Goal: Feedback & Contribution: Submit feedback/report problem

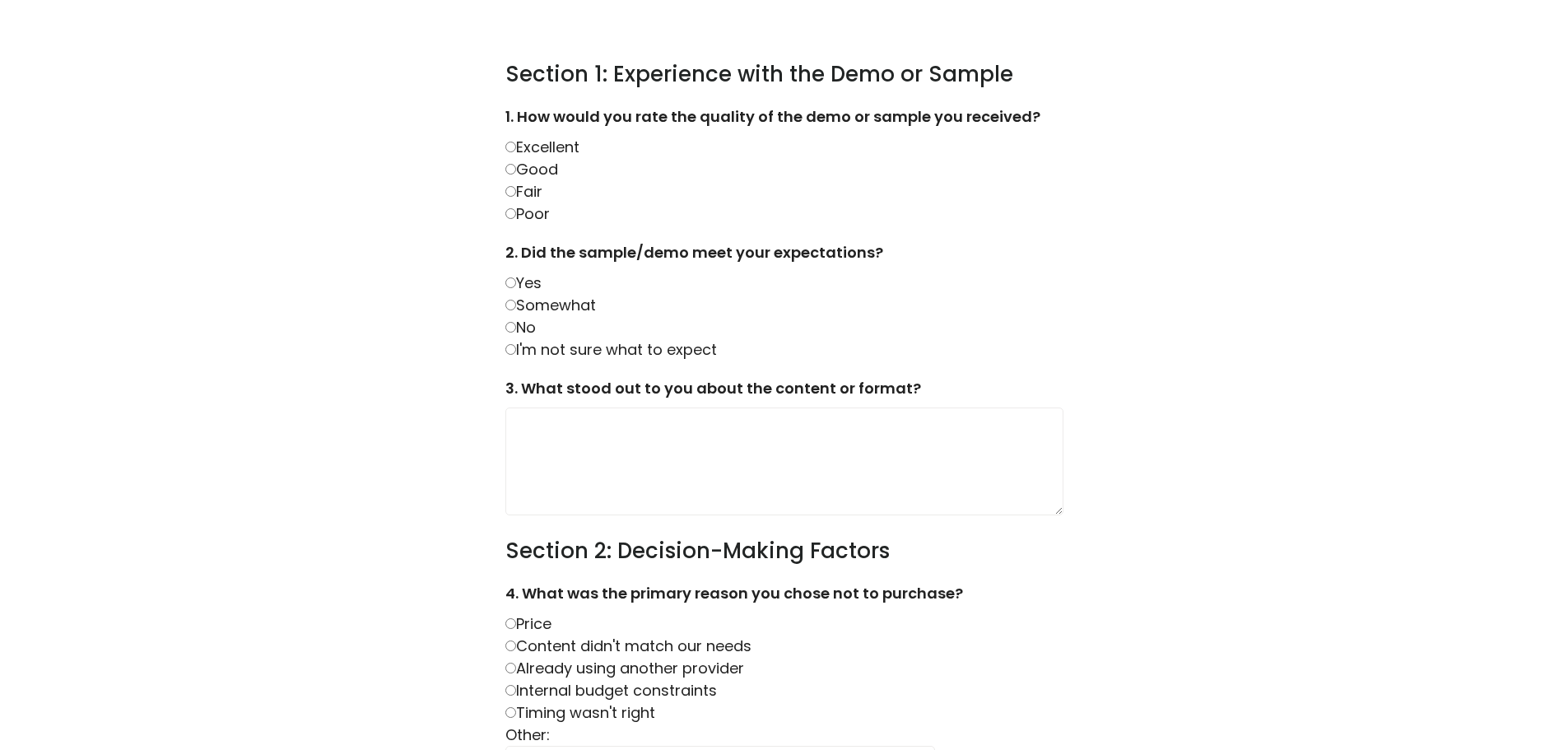
scroll to position [659, 0]
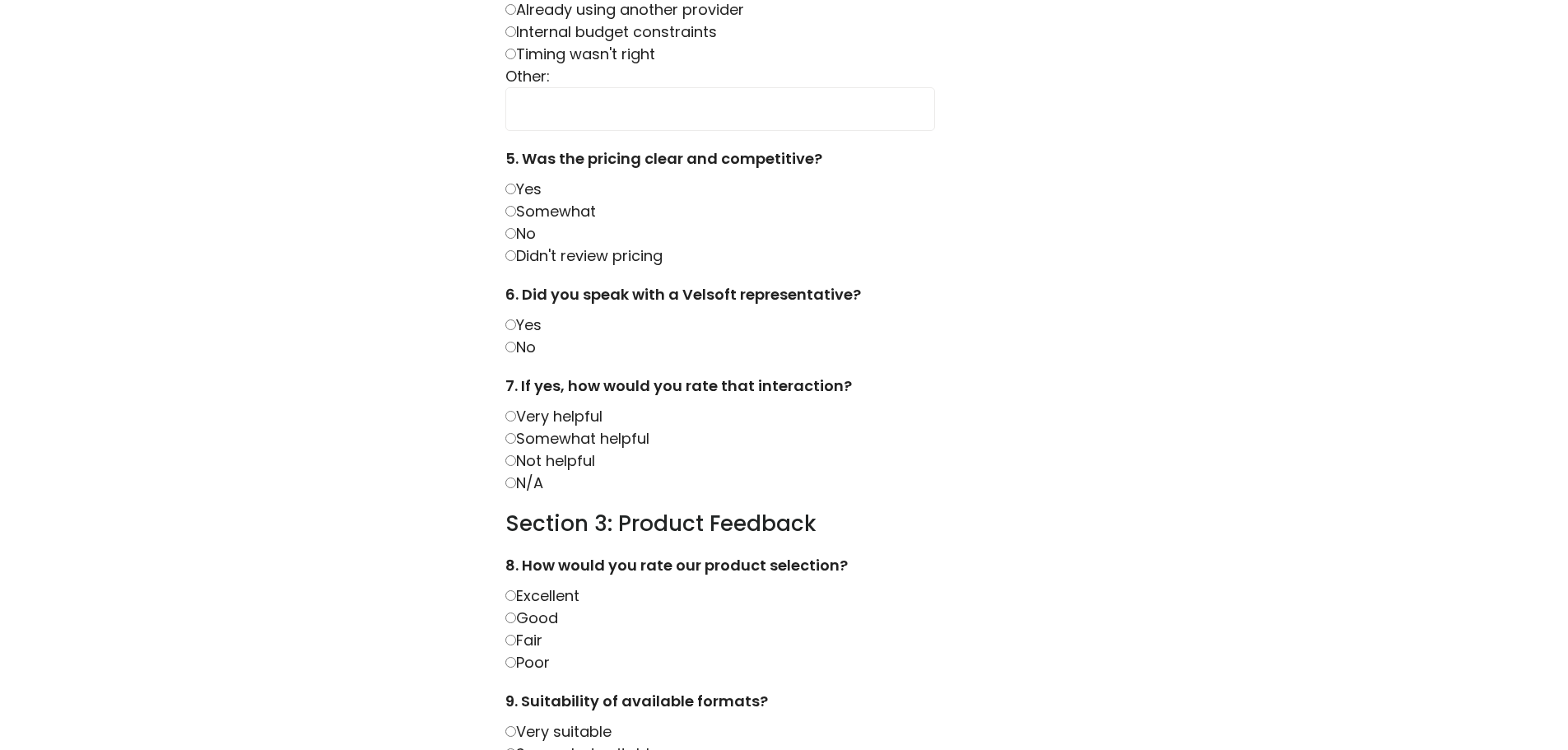
click at [541, 321] on label "Yes" at bounding box center [523, 324] width 36 height 20
click at [569, 415] on label "Very helpful" at bounding box center [554, 416] width 97 height 20
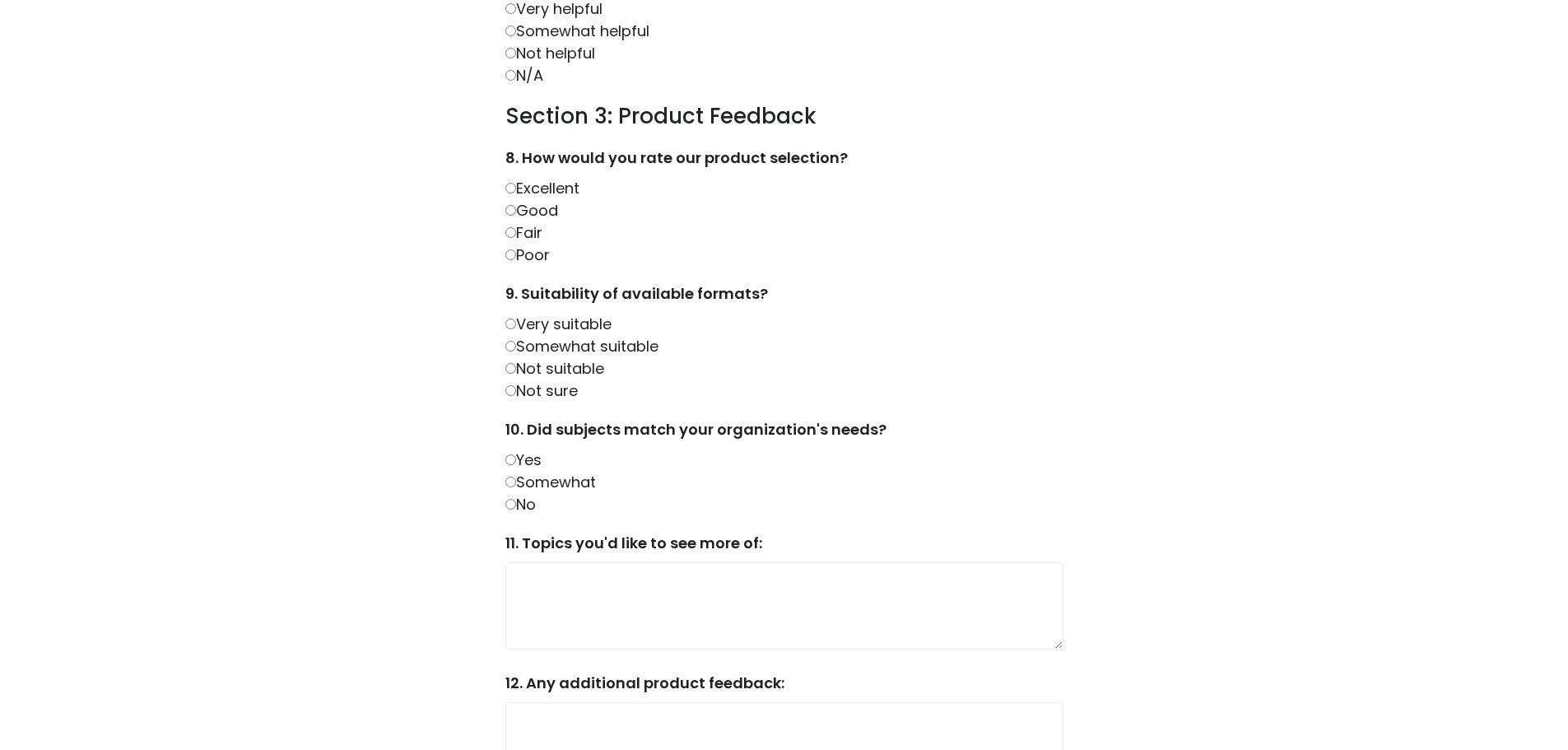
scroll to position [1071, 0]
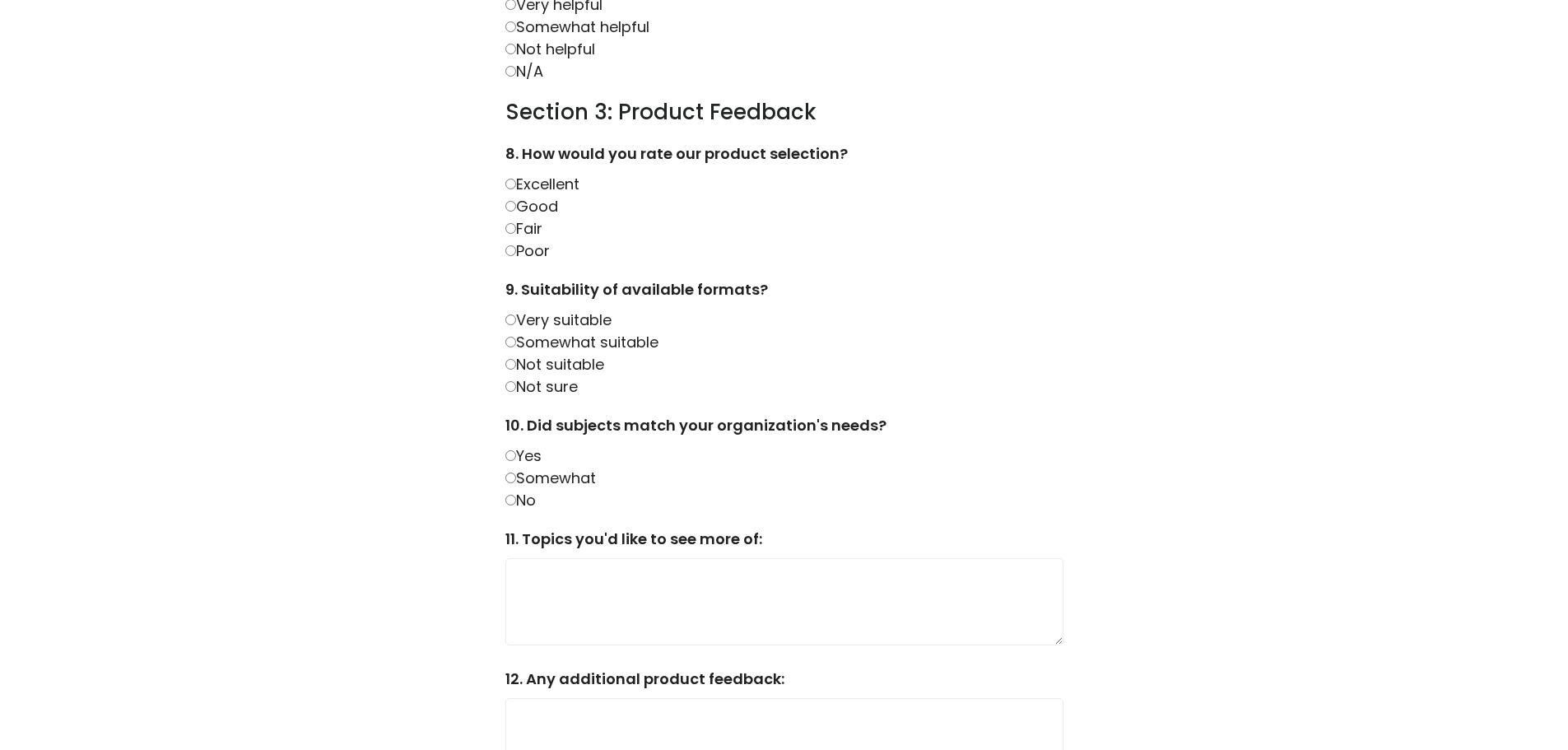
click at [558, 210] on label "Good" at bounding box center [531, 206] width 52 height 20
click at [575, 352] on div "9. Suitability of available formats? Very suitable Somewhat suitable Not suitab…" at bounding box center [784, 338] width 558 height 119
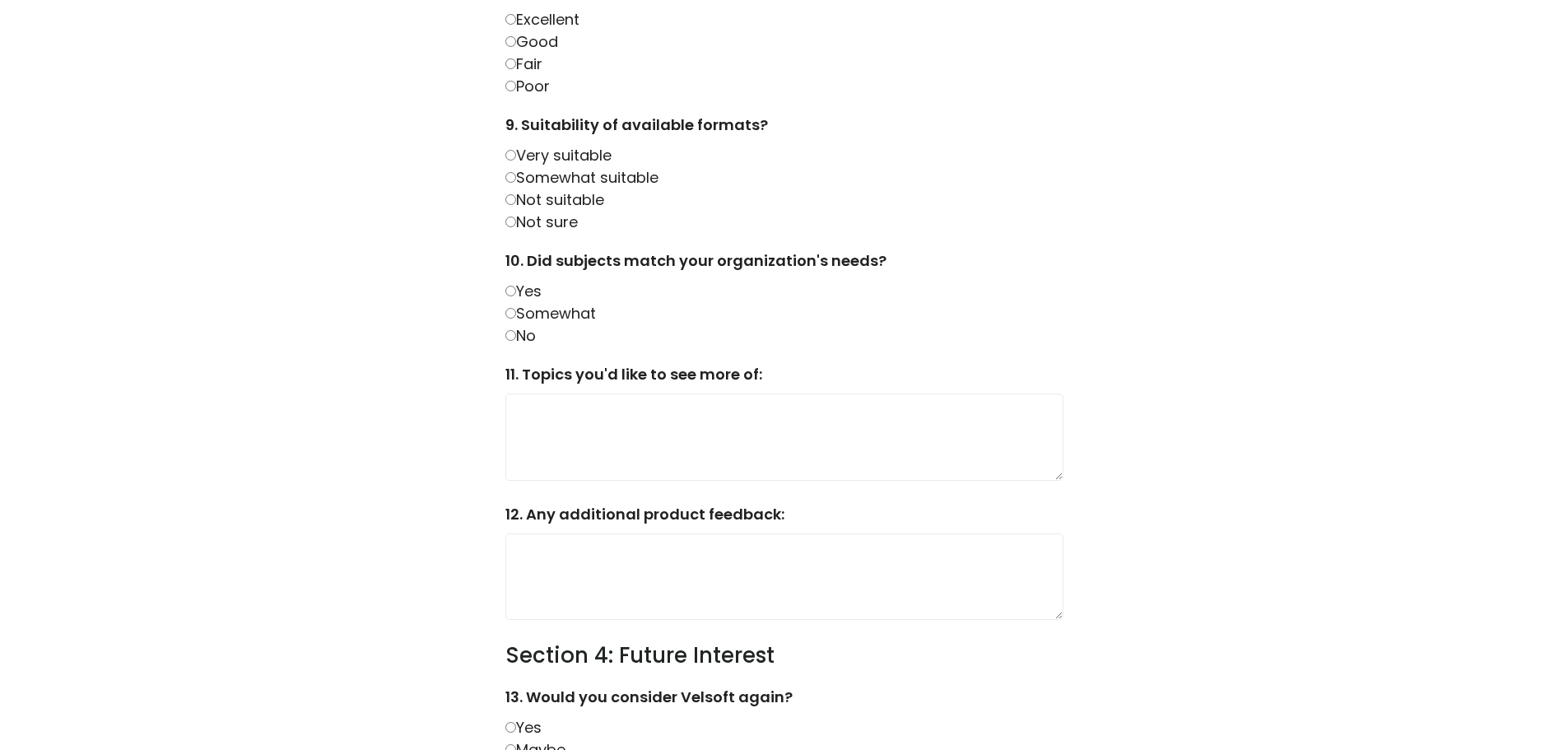
scroll to position [1234, 0]
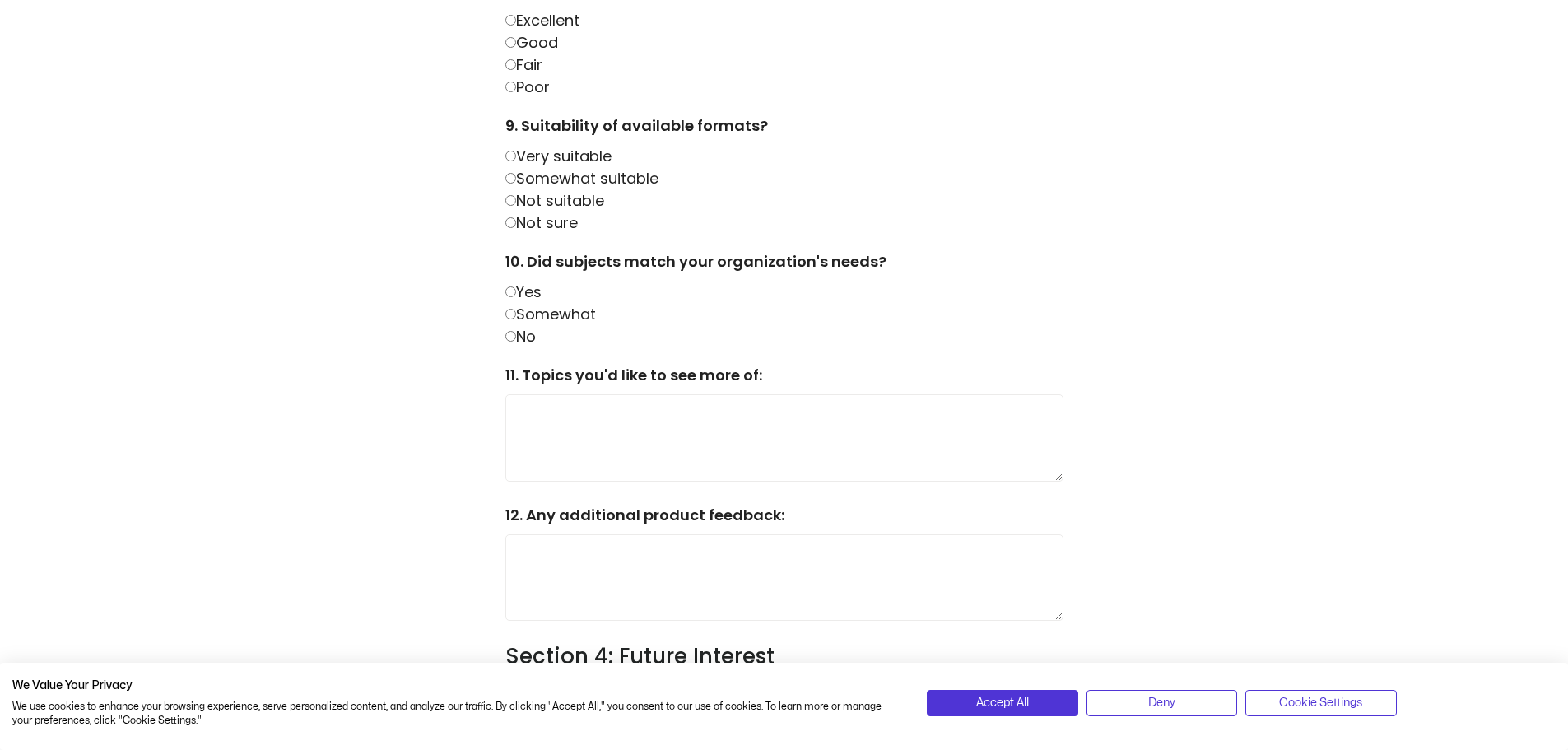
click at [546, 312] on label "Somewhat" at bounding box center [550, 314] width 91 height 20
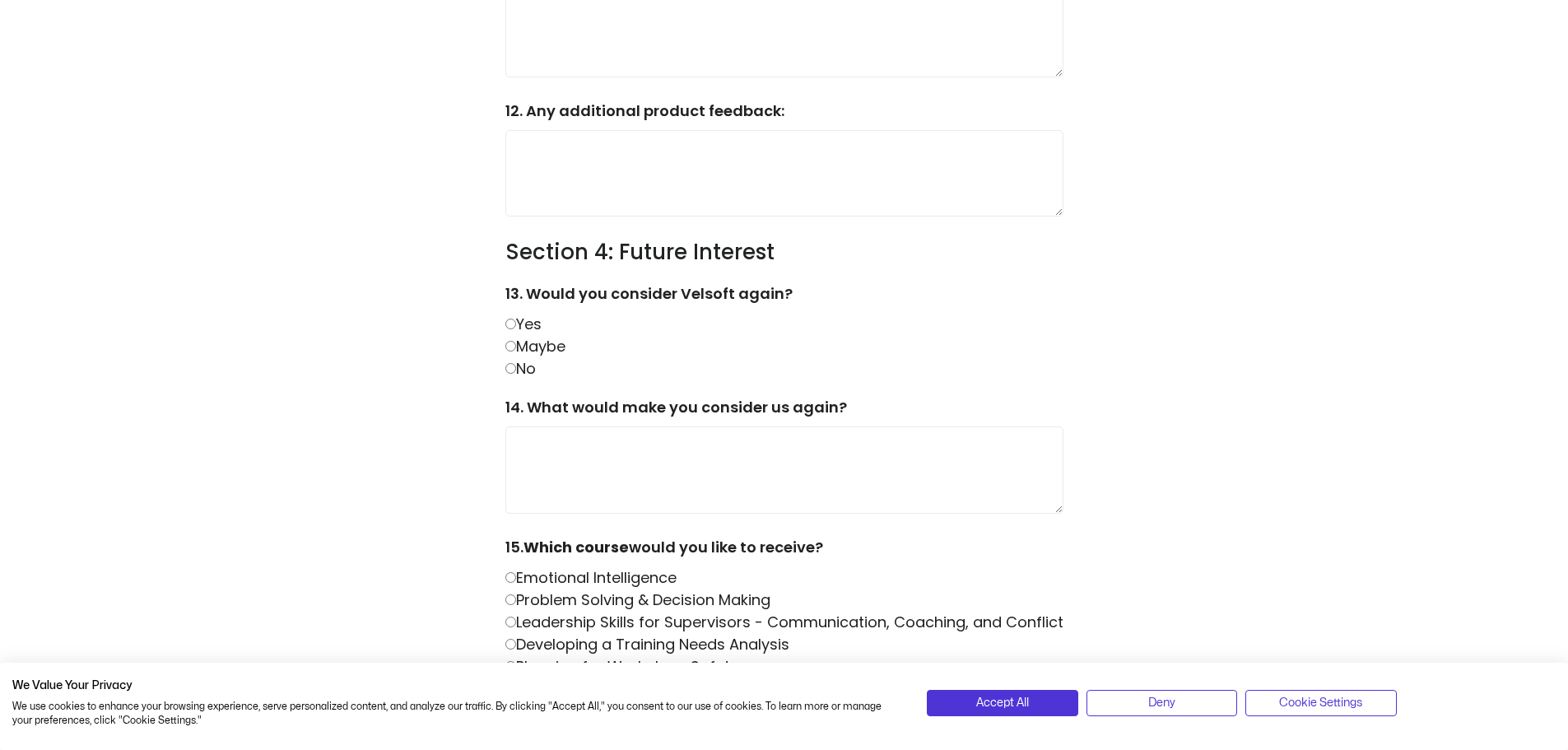
scroll to position [1728, 0]
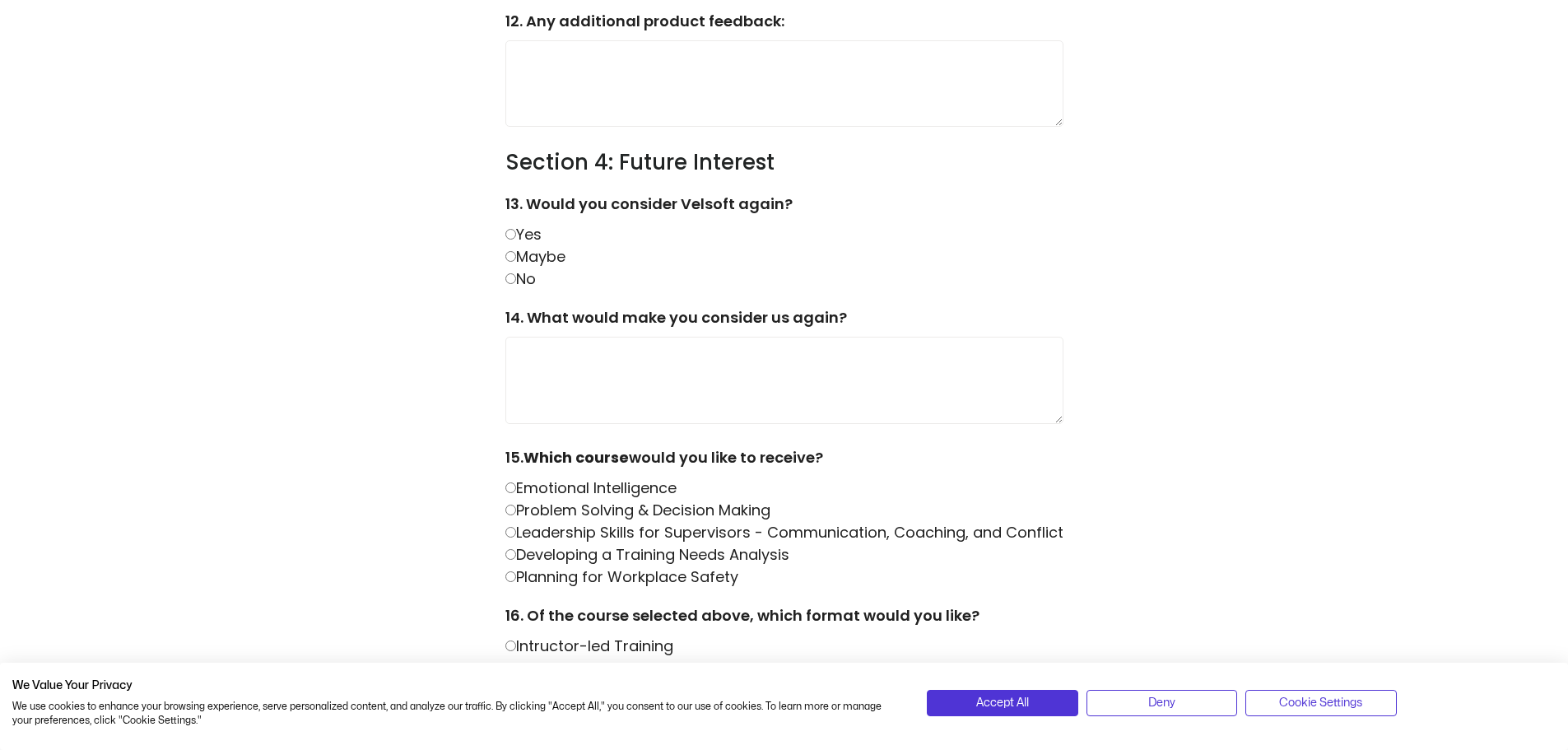
click at [520, 277] on label "No" at bounding box center [520, 278] width 30 height 20
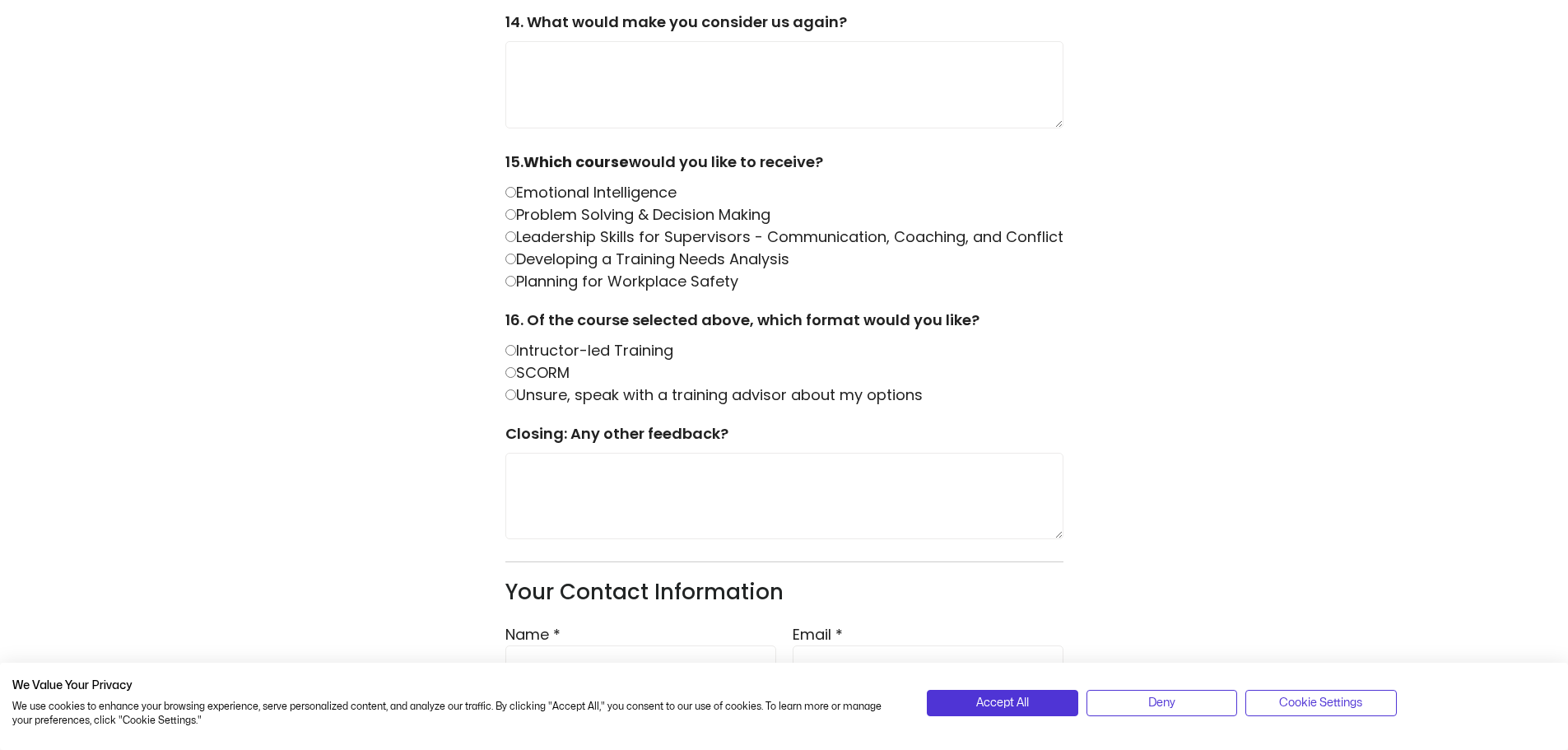
scroll to position [2073, 0]
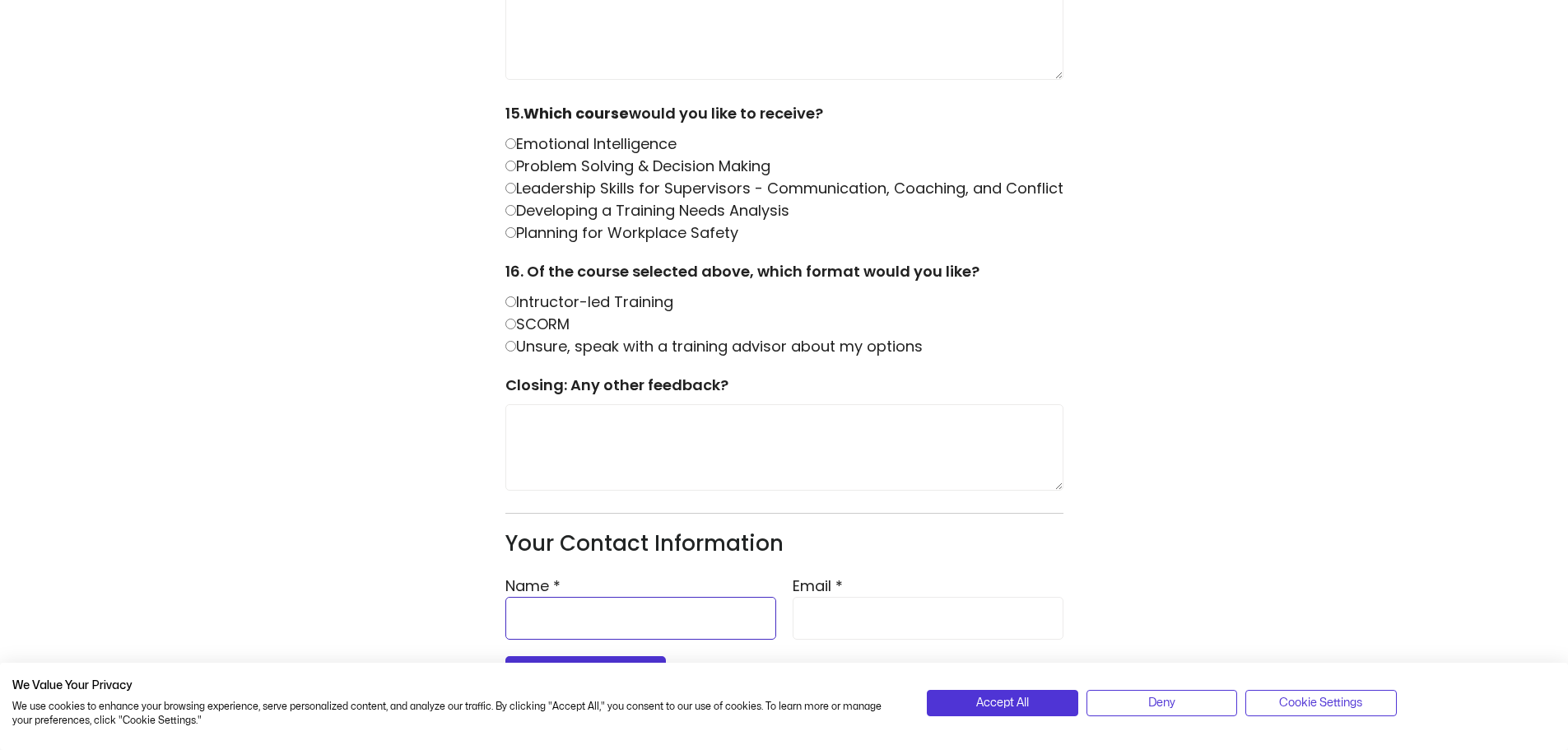
drag, startPoint x: 583, startPoint y: 614, endPoint x: 603, endPoint y: 619, distance: 20.6
click at [583, 614] on input "Name *" at bounding box center [640, 618] width 271 height 43
type input "*****"
click at [826, 615] on input "Email *" at bounding box center [928, 618] width 271 height 43
type input "**********"
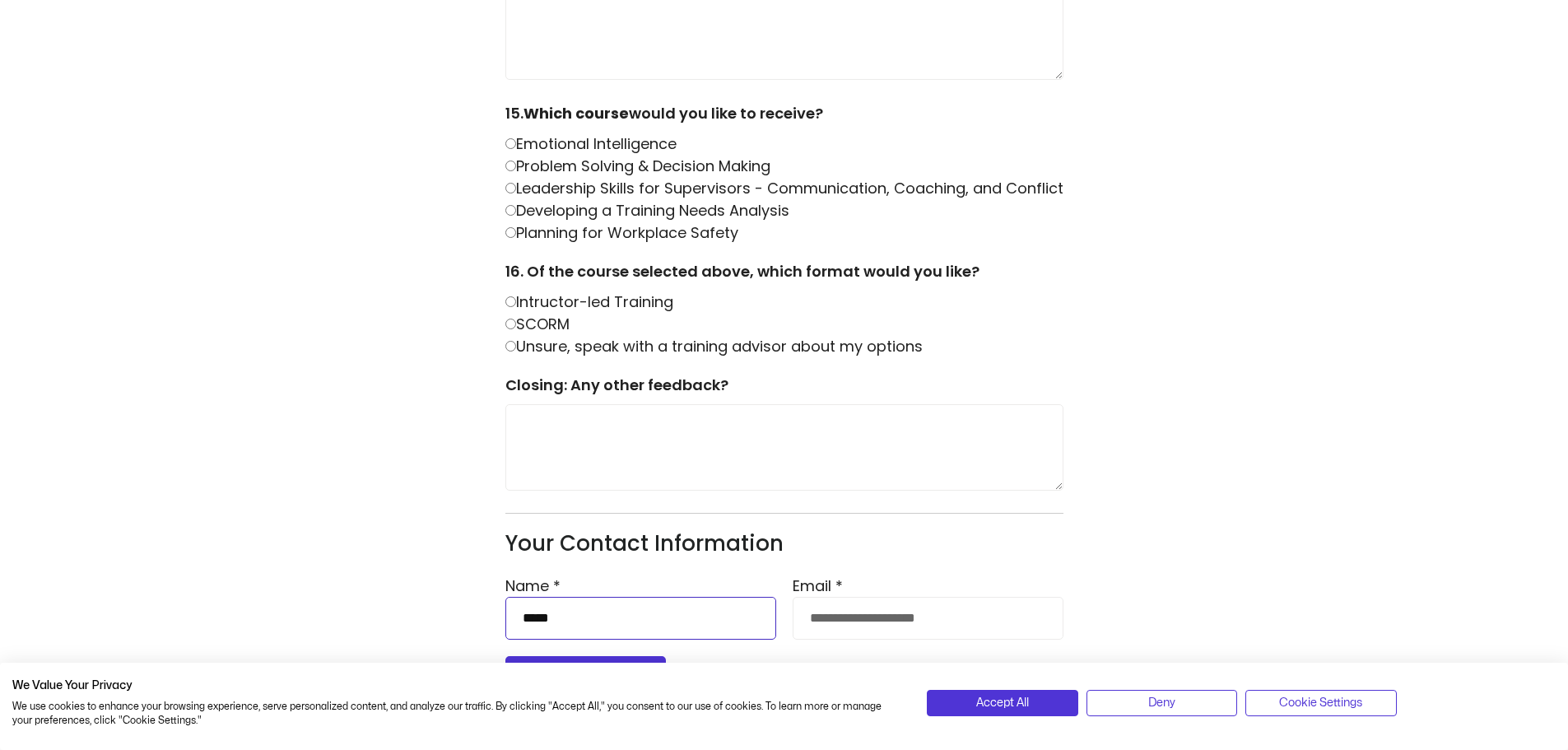
click at [689, 622] on input "*****" at bounding box center [640, 618] width 271 height 43
type input "**********"
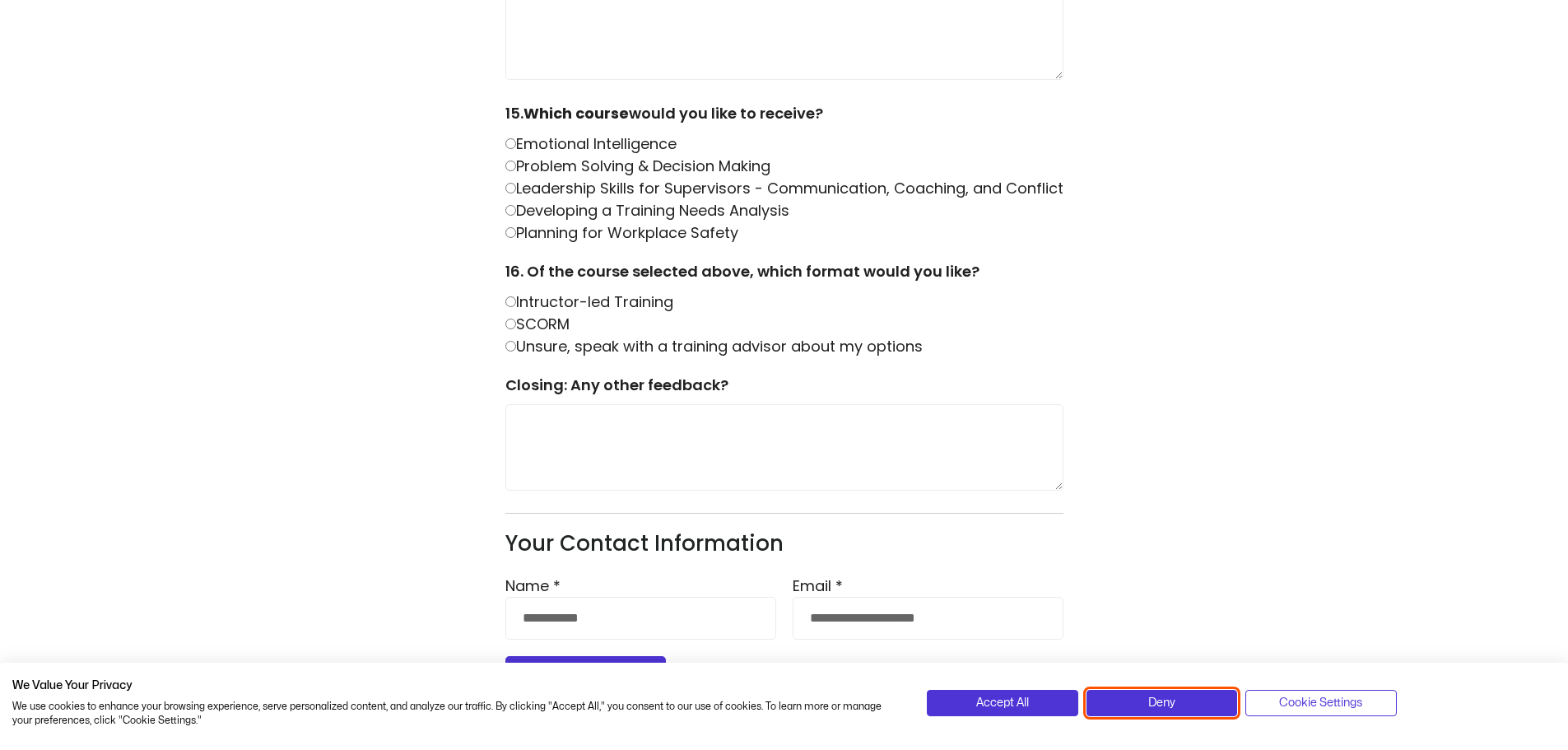
click at [1160, 702] on span "Deny" at bounding box center [1162, 703] width 28 height 18
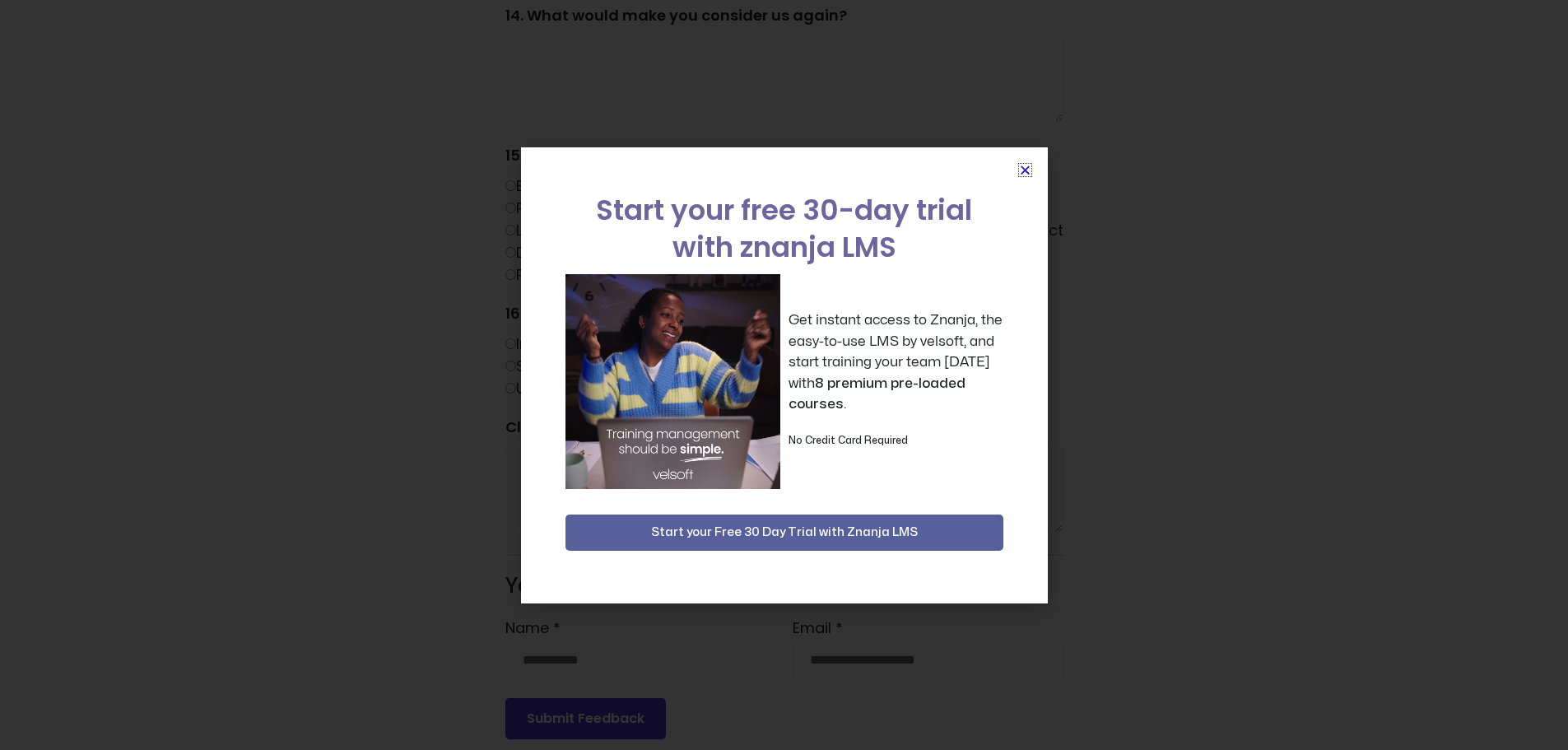
scroll to position [1990, 0]
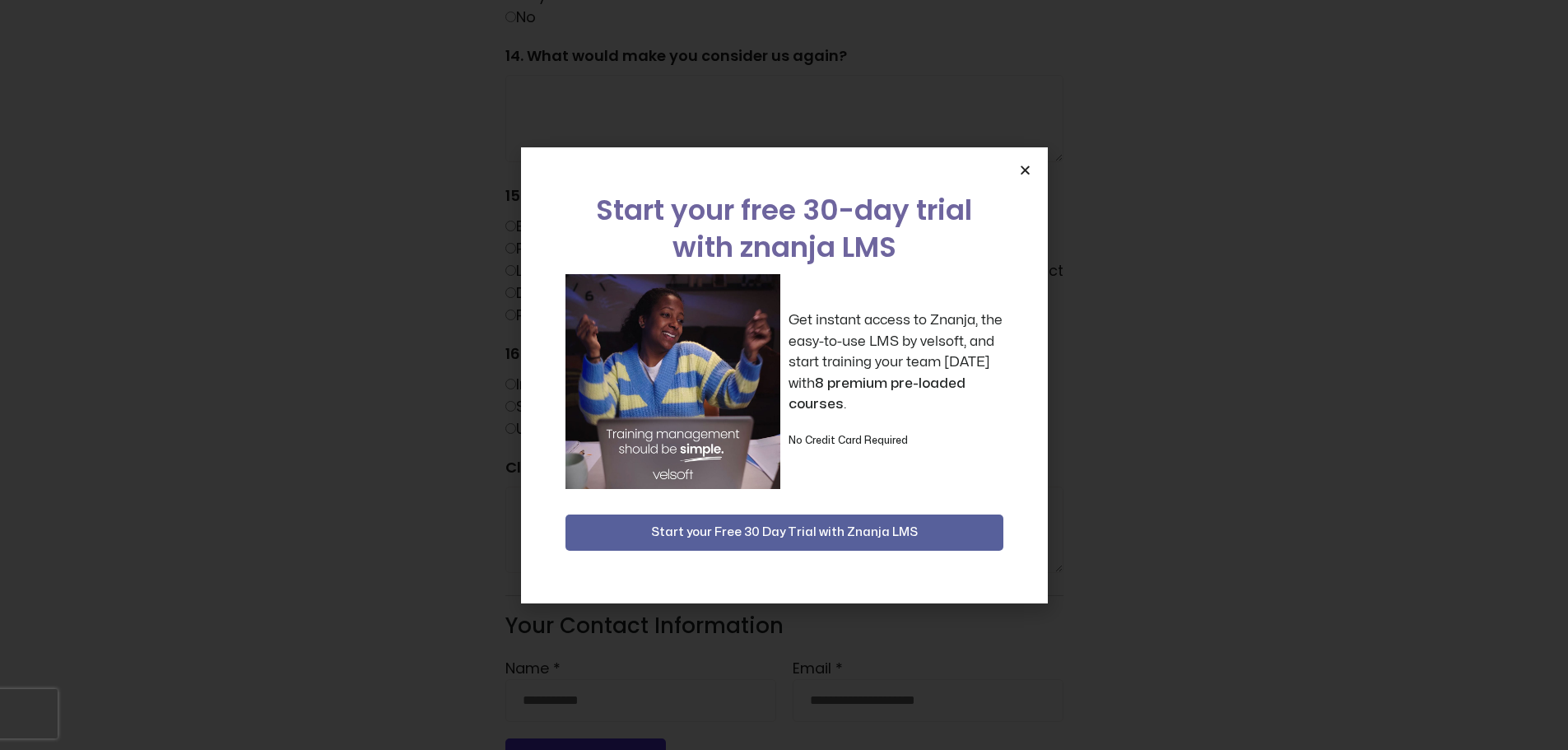
click at [1015, 175] on div "Start your free 30-day trial with znanja LMS Get instant access to Znanja, the …" at bounding box center [784, 375] width 526 height 456
click at [1025, 168] on icon "Close" at bounding box center [1024, 169] width 12 height 12
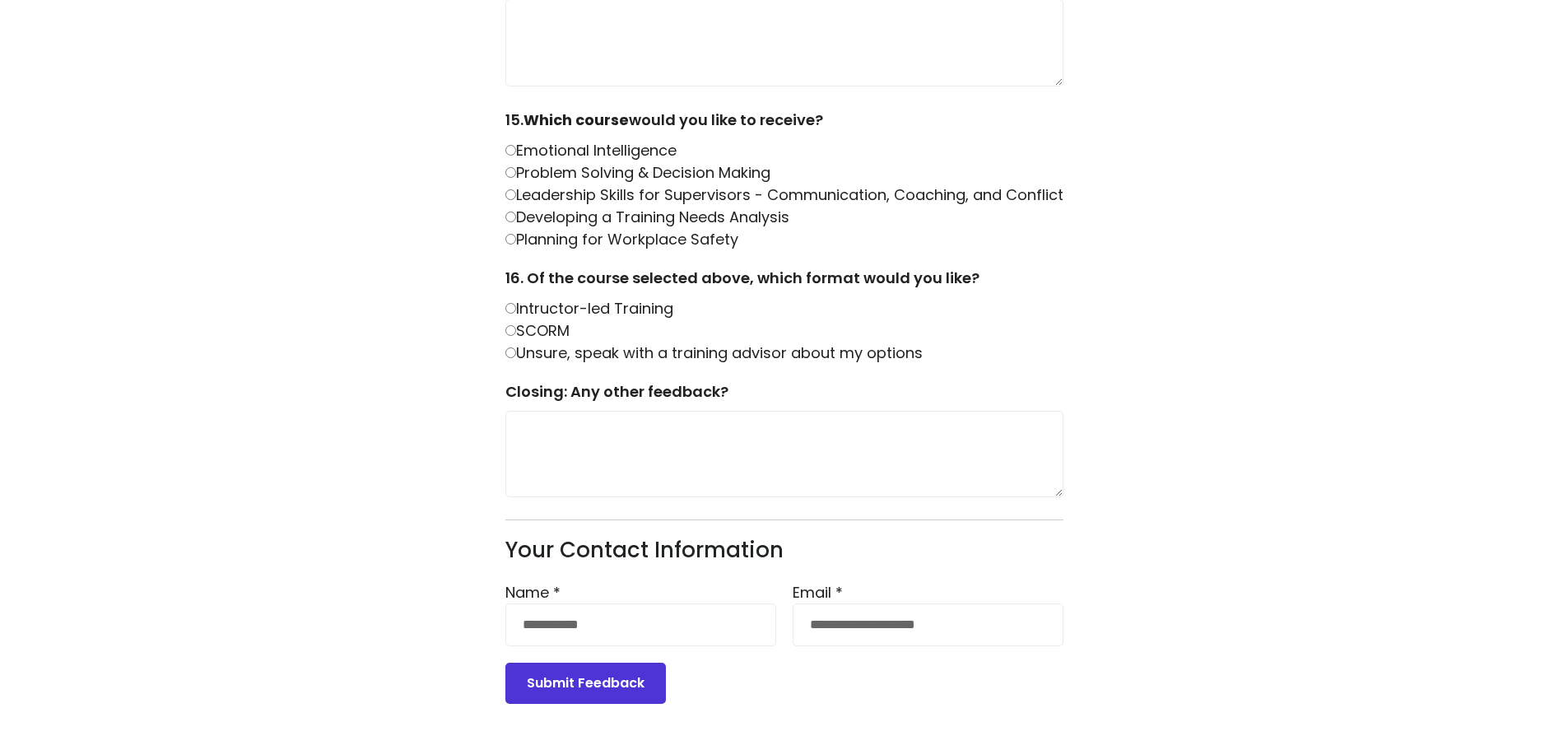
scroll to position [2073, 0]
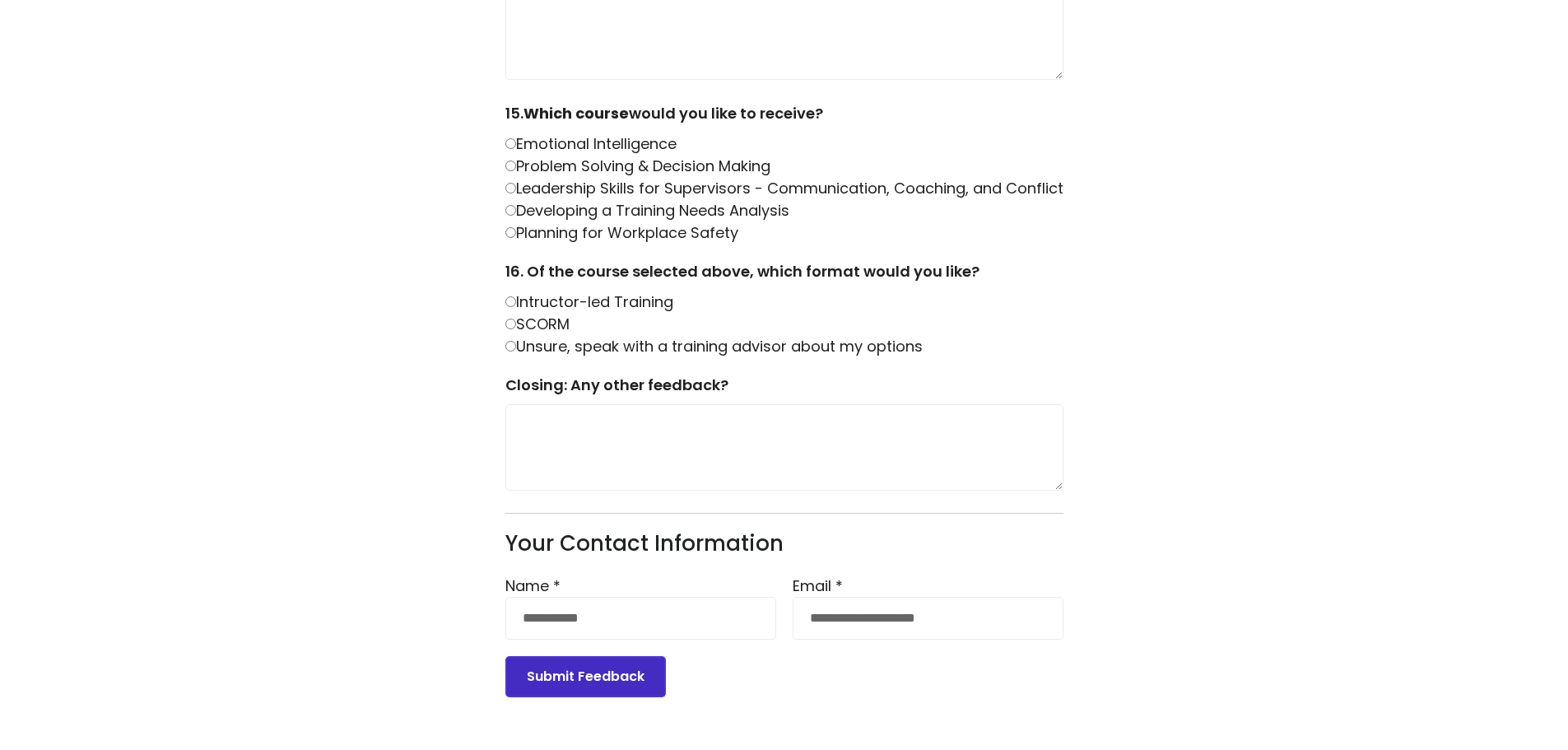
click at [594, 676] on button "Submit Feedback" at bounding box center [585, 676] width 161 height 41
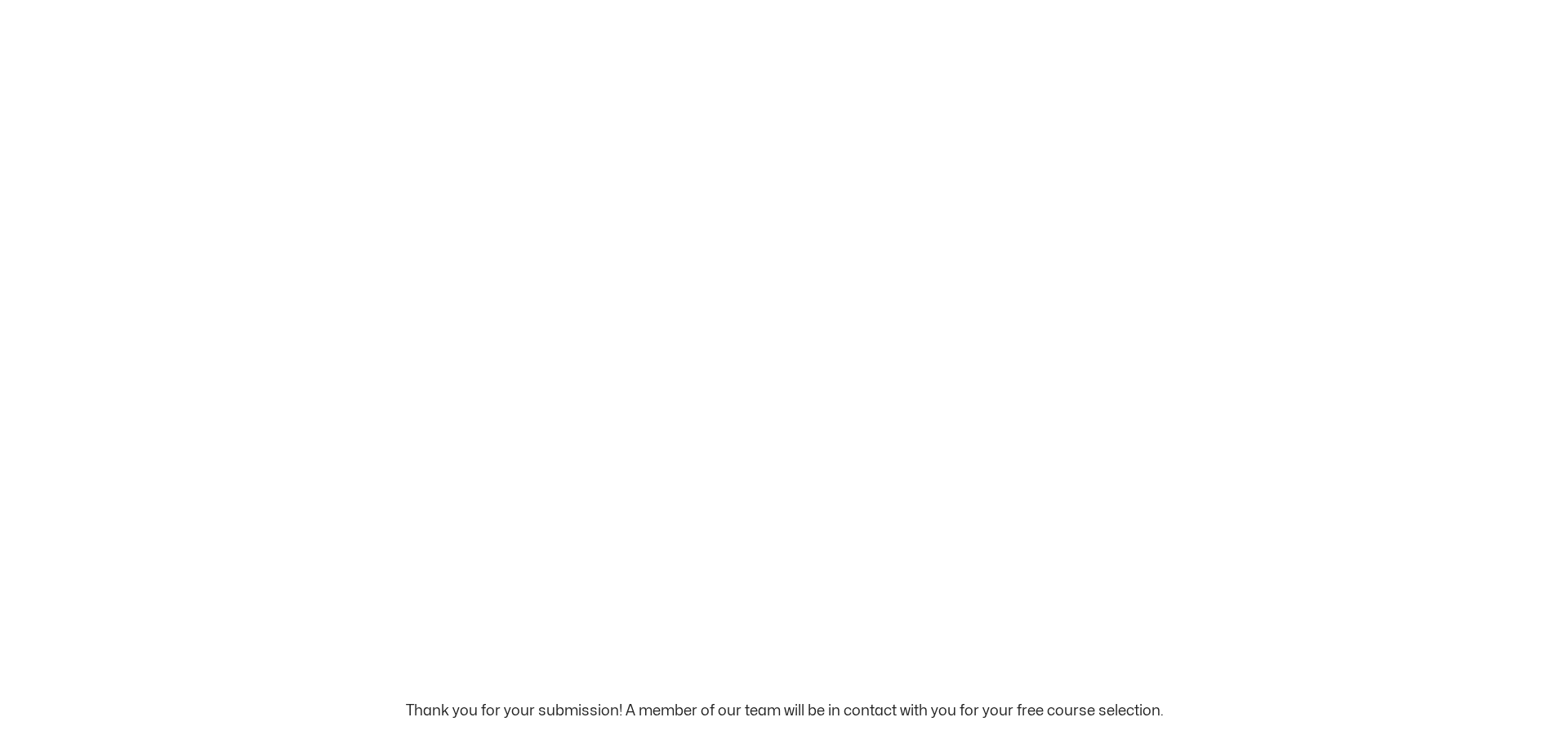
scroll to position [0, 0]
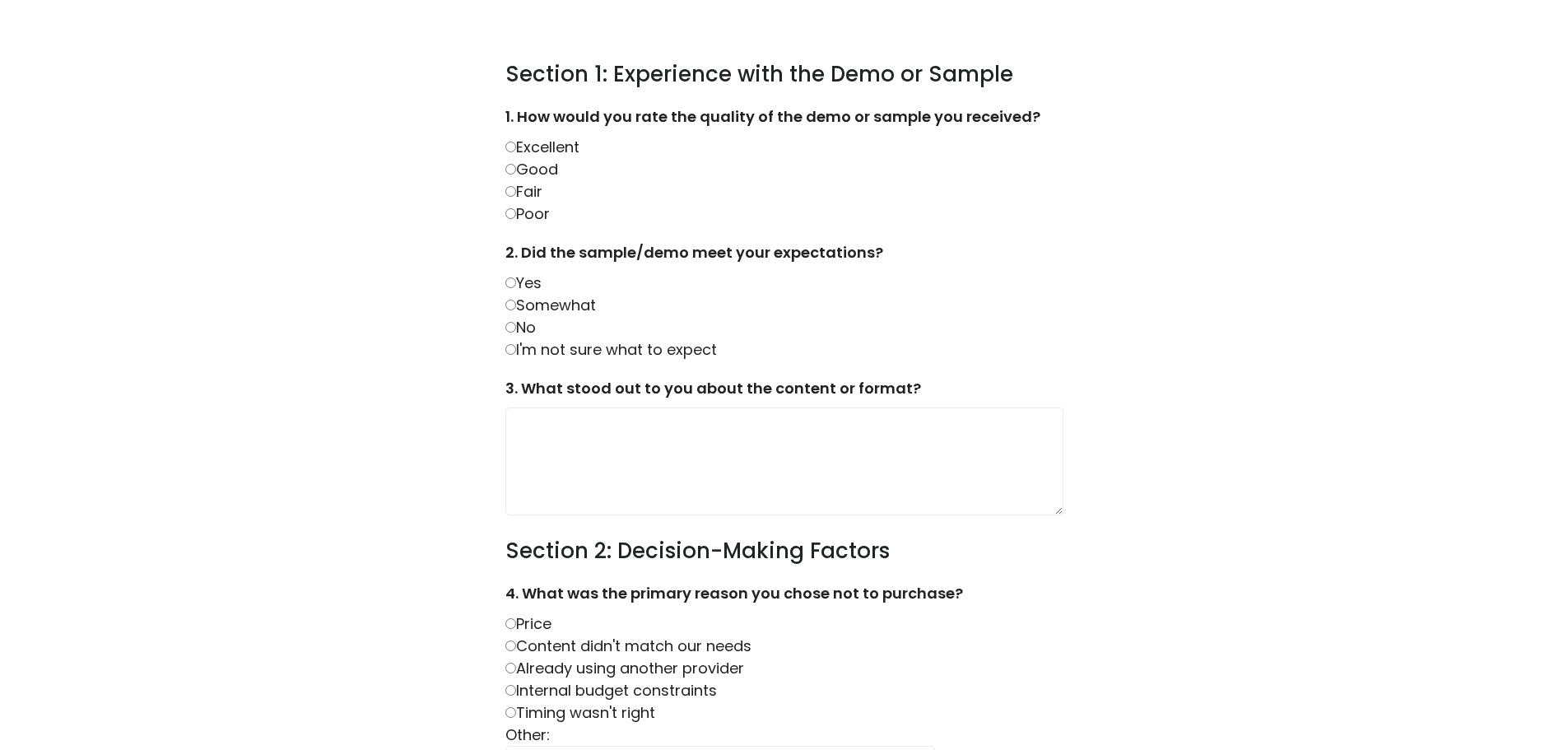
click at [526, 172] on label "Good" at bounding box center [531, 169] width 52 height 20
click at [547, 310] on label "Somewhat" at bounding box center [550, 305] width 91 height 20
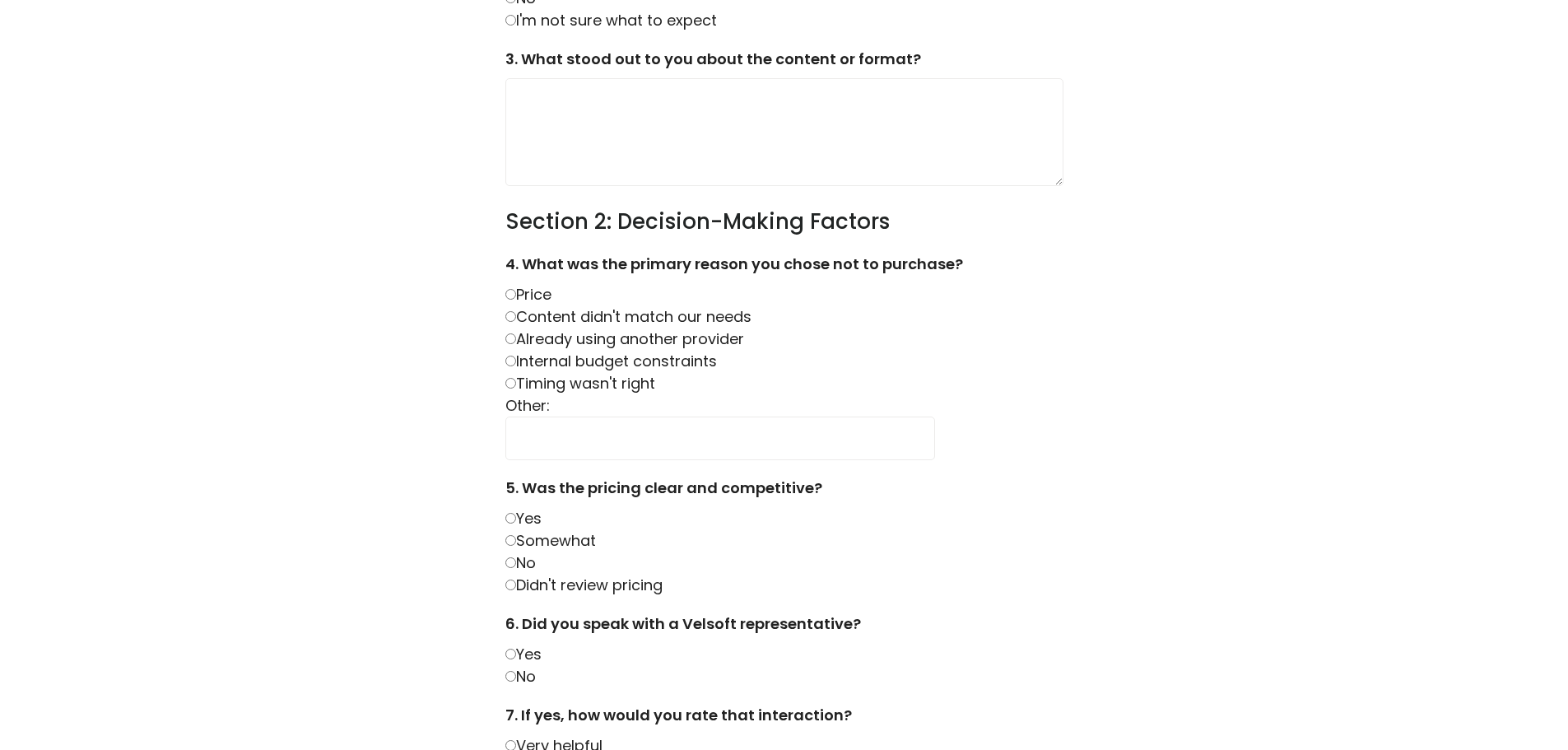
click at [568, 322] on label "Content didn't match our needs" at bounding box center [628, 316] width 246 height 20
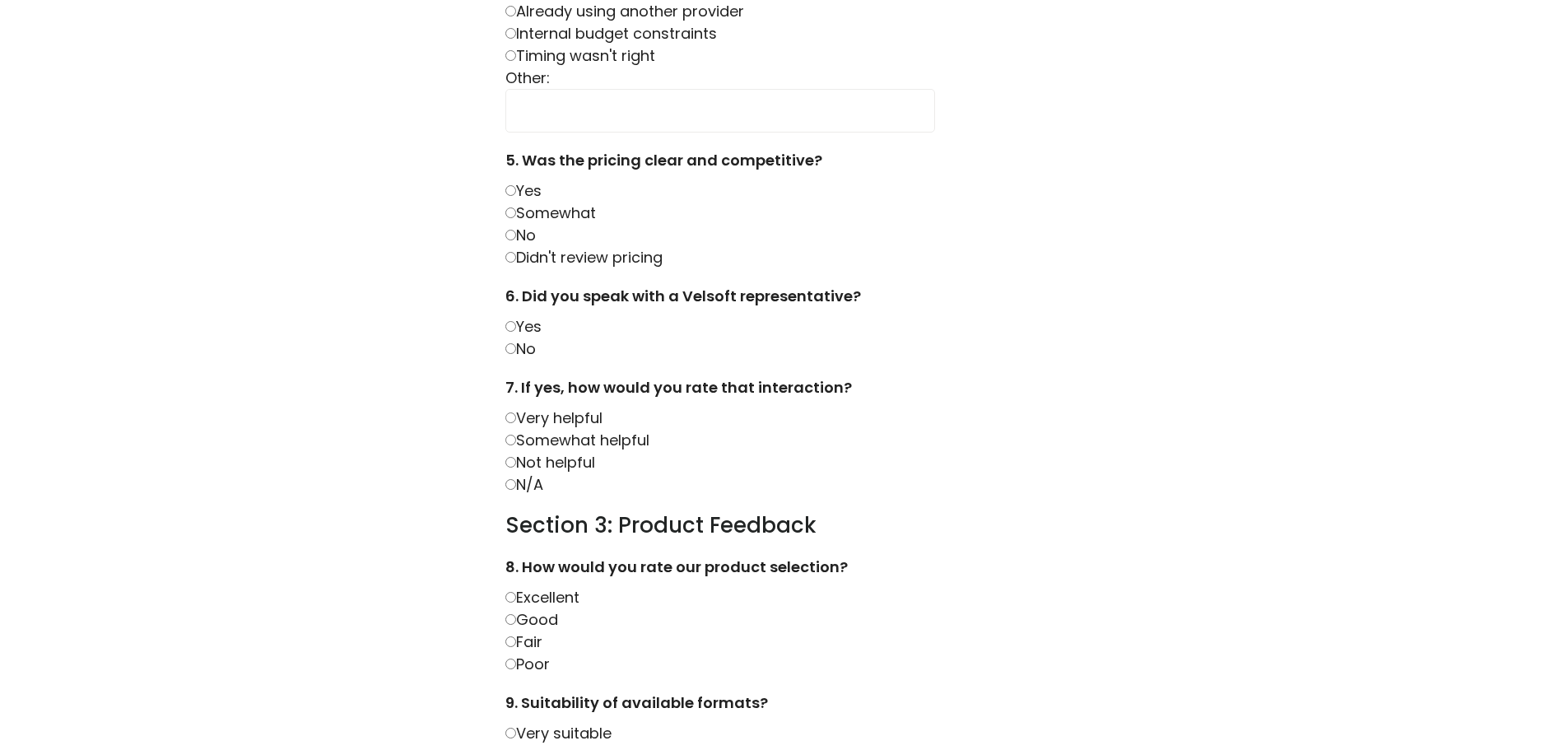
scroll to position [659, 0]
click at [536, 242] on label "No" at bounding box center [520, 233] width 30 height 20
click at [525, 350] on label "No" at bounding box center [520, 347] width 30 height 20
click at [526, 442] on label "Somewhat helpful" at bounding box center [577, 438] width 144 height 20
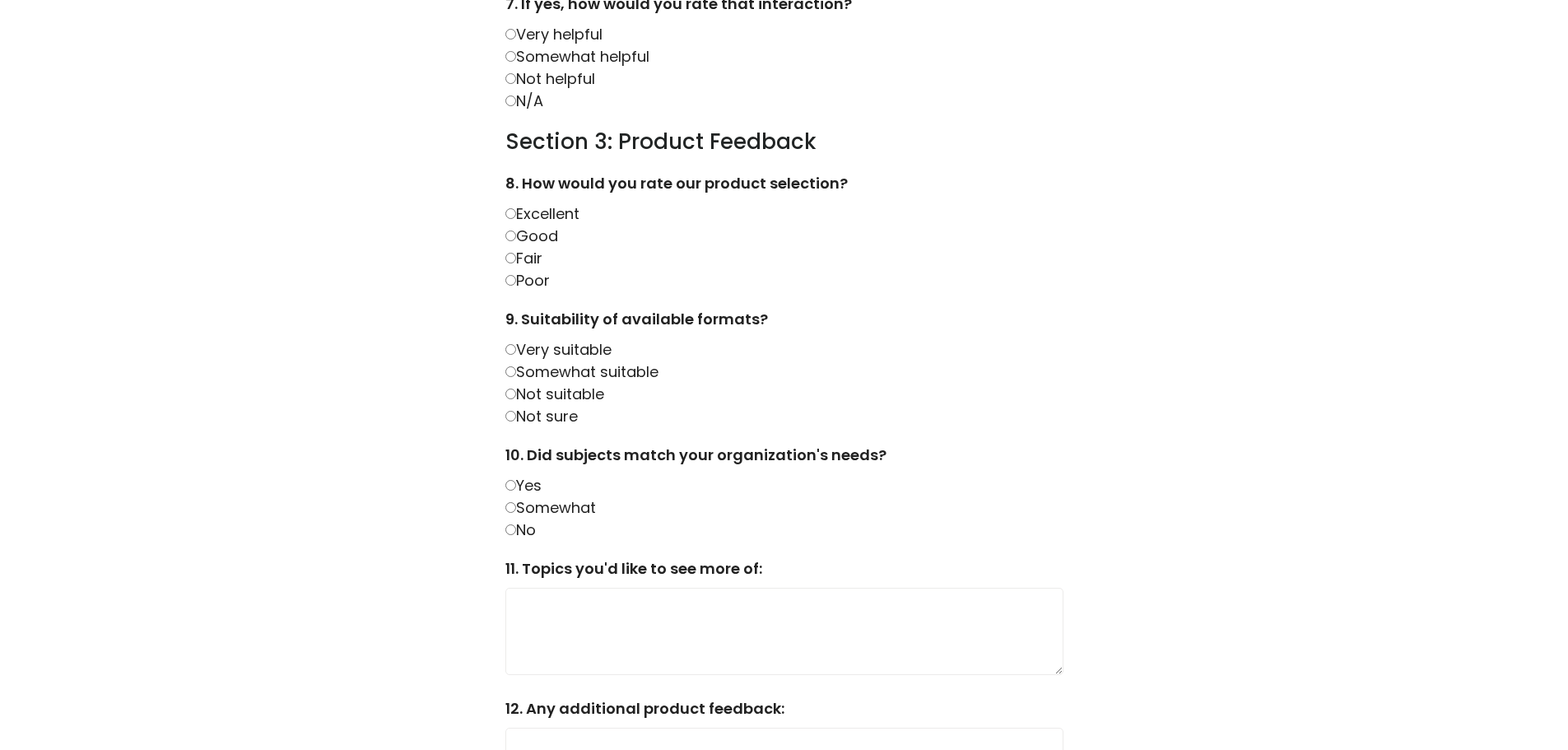
scroll to position [1071, 0]
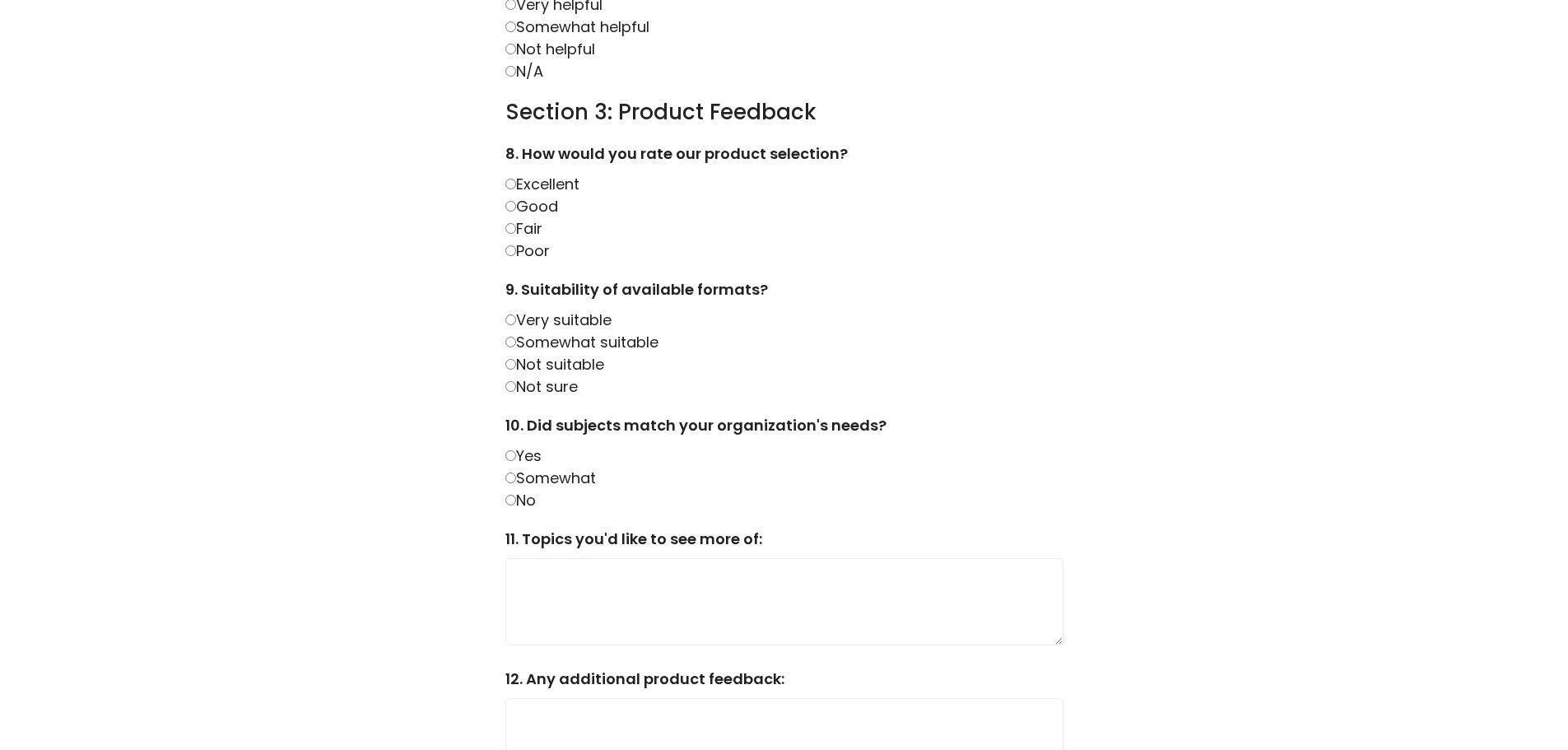
click at [537, 233] on label "Fair" at bounding box center [524, 228] width 37 height 20
click at [537, 365] on label "Not suitable" at bounding box center [554, 364] width 98 height 20
click at [536, 480] on label "Somewhat" at bounding box center [550, 478] width 91 height 20
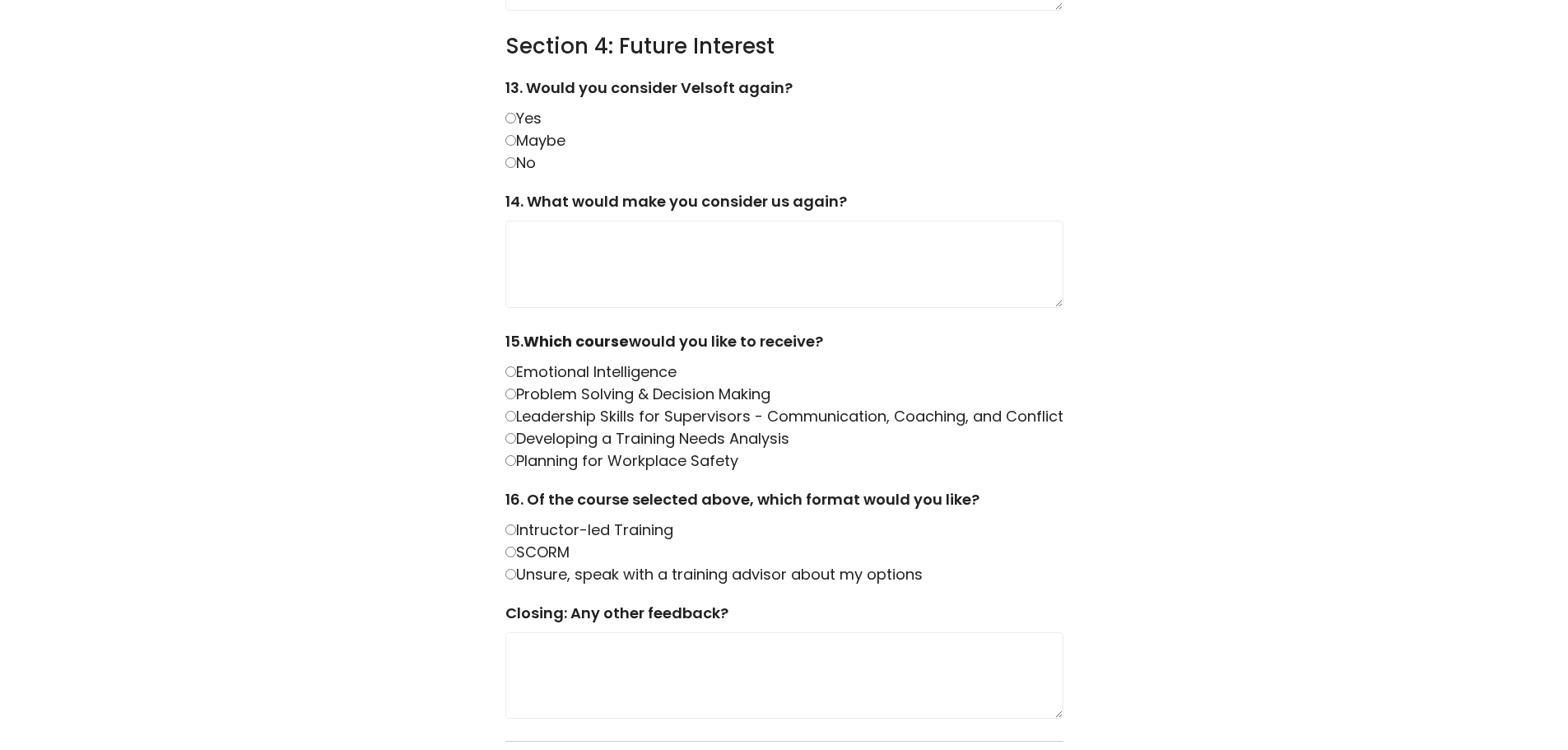
scroll to position [1893, 0]
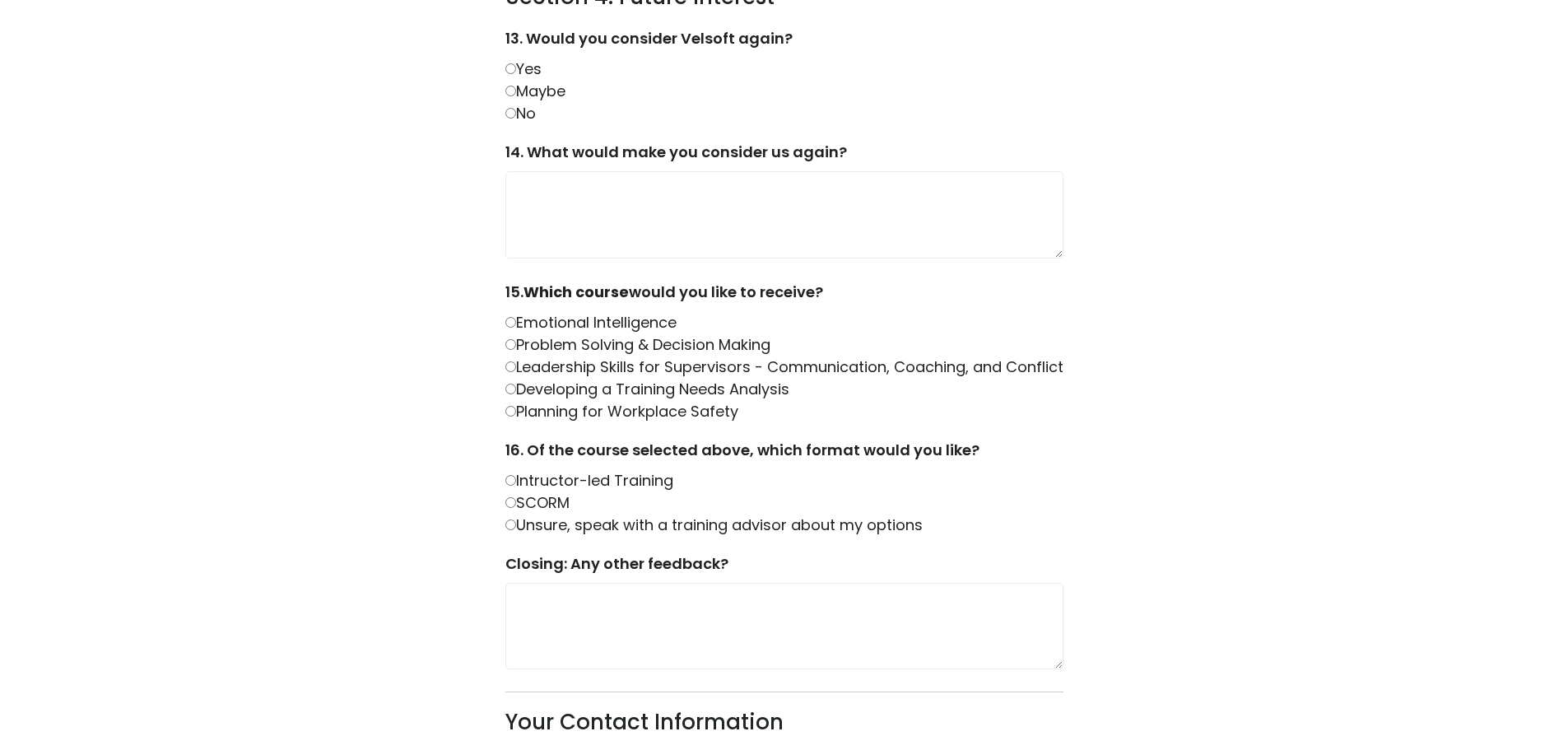
click at [529, 93] on label "Maybe" at bounding box center [535, 91] width 60 height 20
click at [523, 352] on label "Problem Solving & Decision Making" at bounding box center [637, 345] width 265 height 20
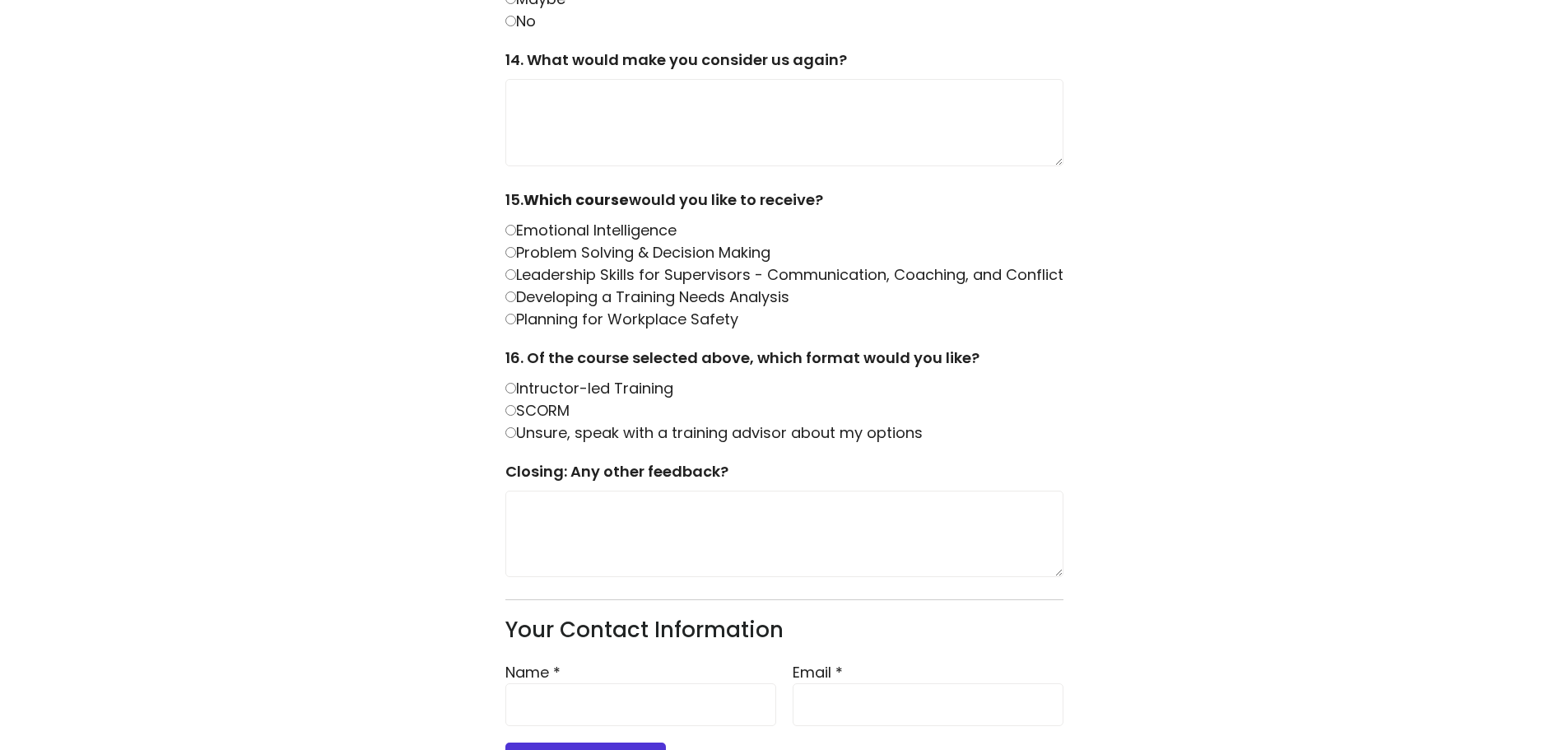
scroll to position [2059, 0]
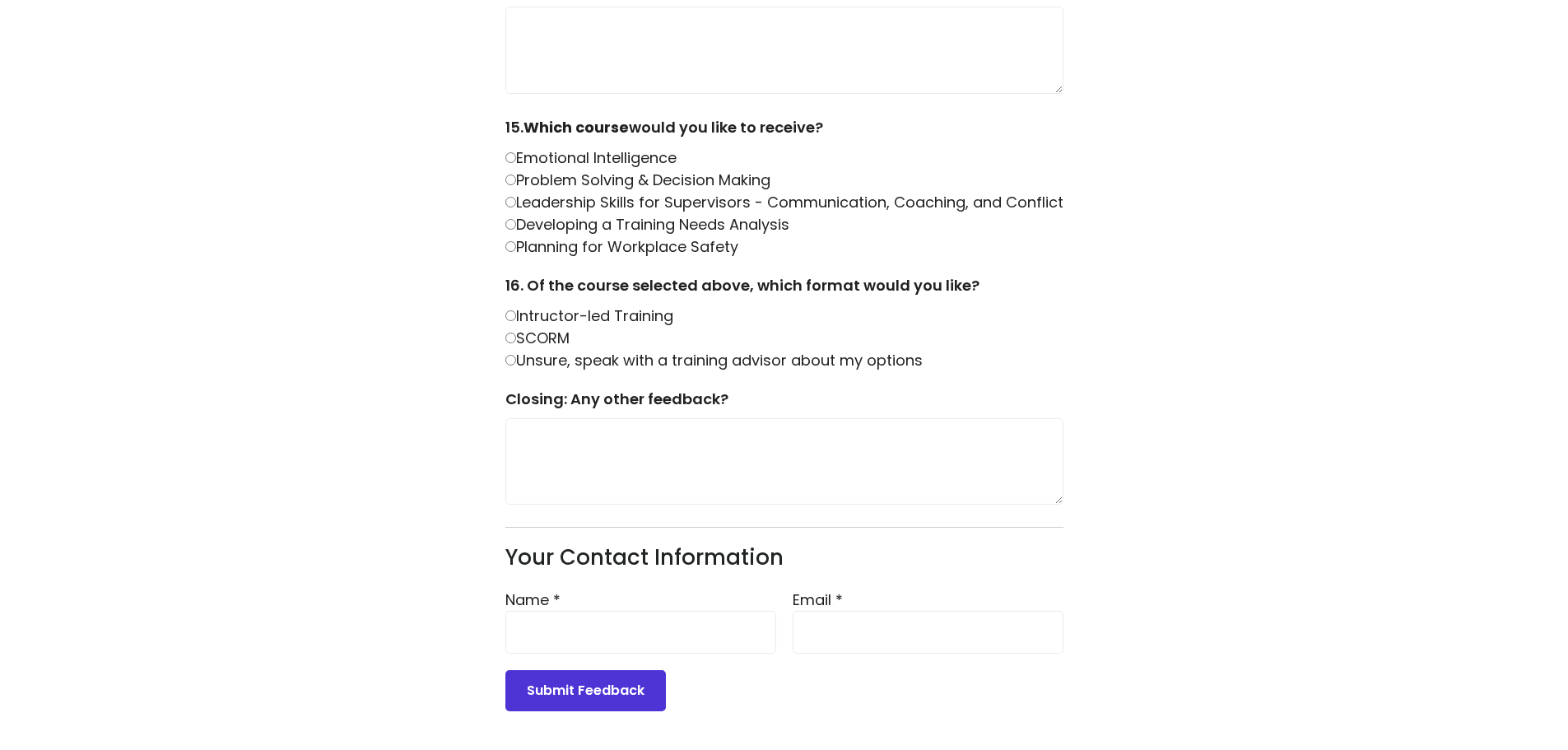
click at [520, 338] on label "SCORM" at bounding box center [537, 338] width 64 height 20
click at [627, 638] on input "Name *" at bounding box center [640, 632] width 271 height 43
type input "**********"
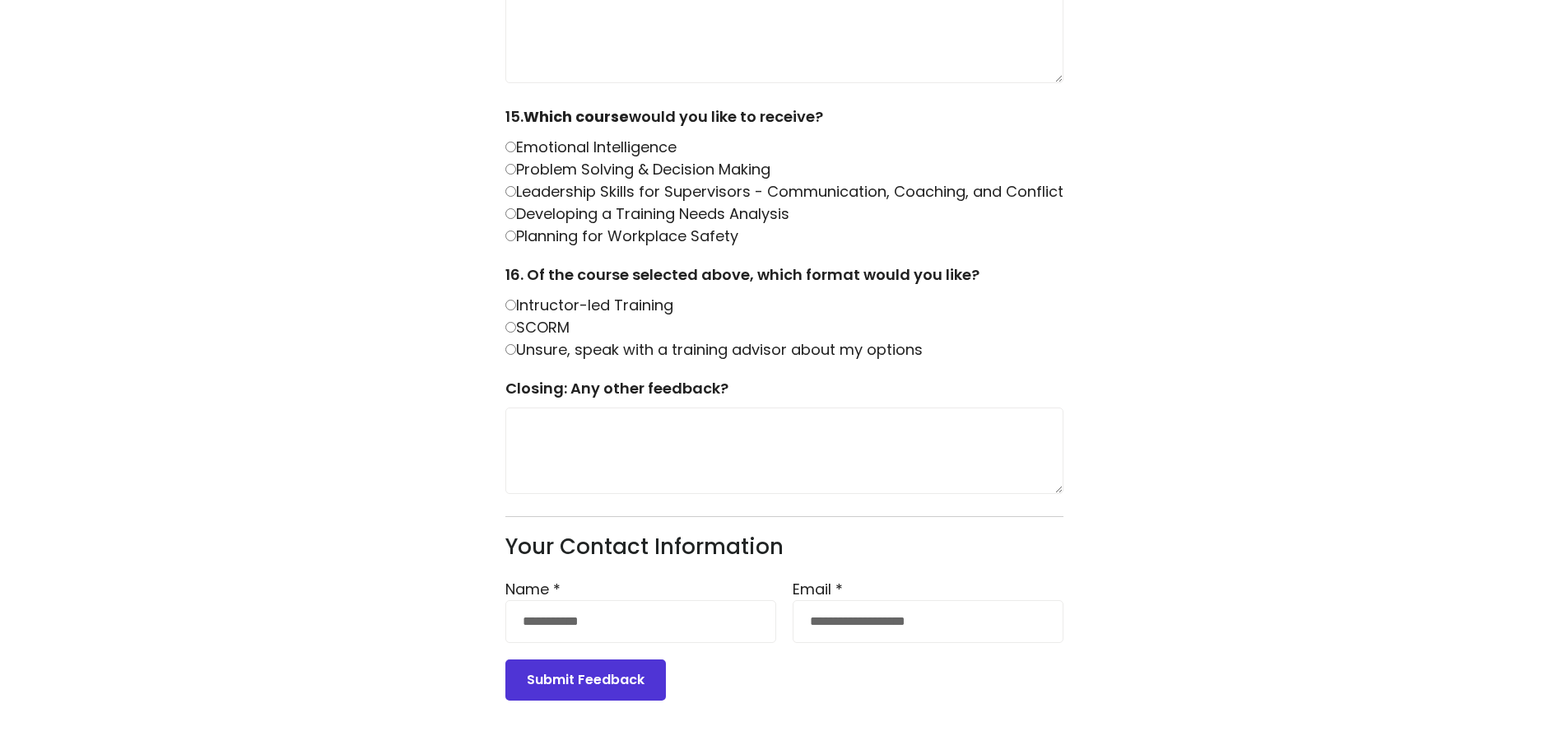
scroll to position [2073, 0]
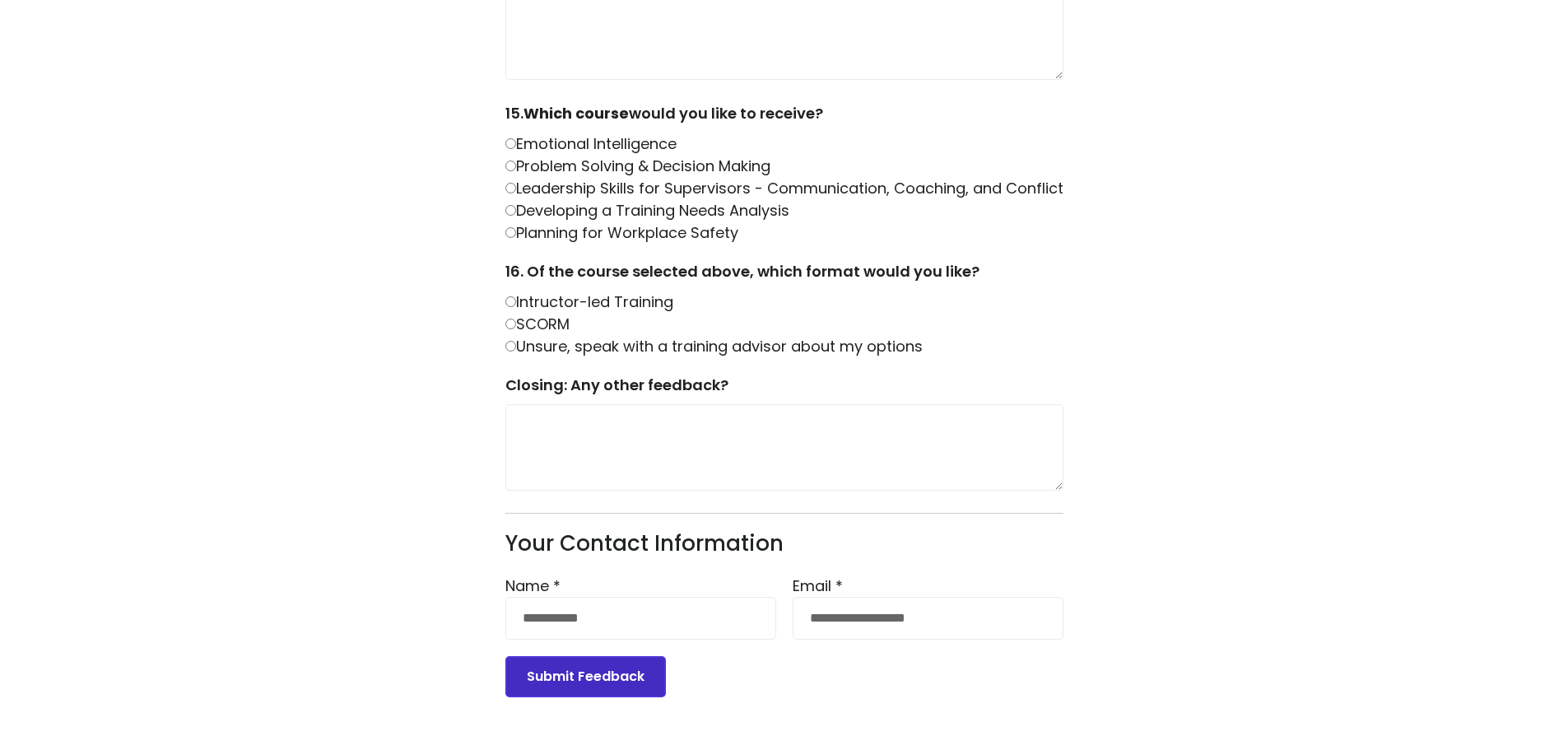
click at [589, 676] on button "Submit Feedback" at bounding box center [585, 676] width 161 height 41
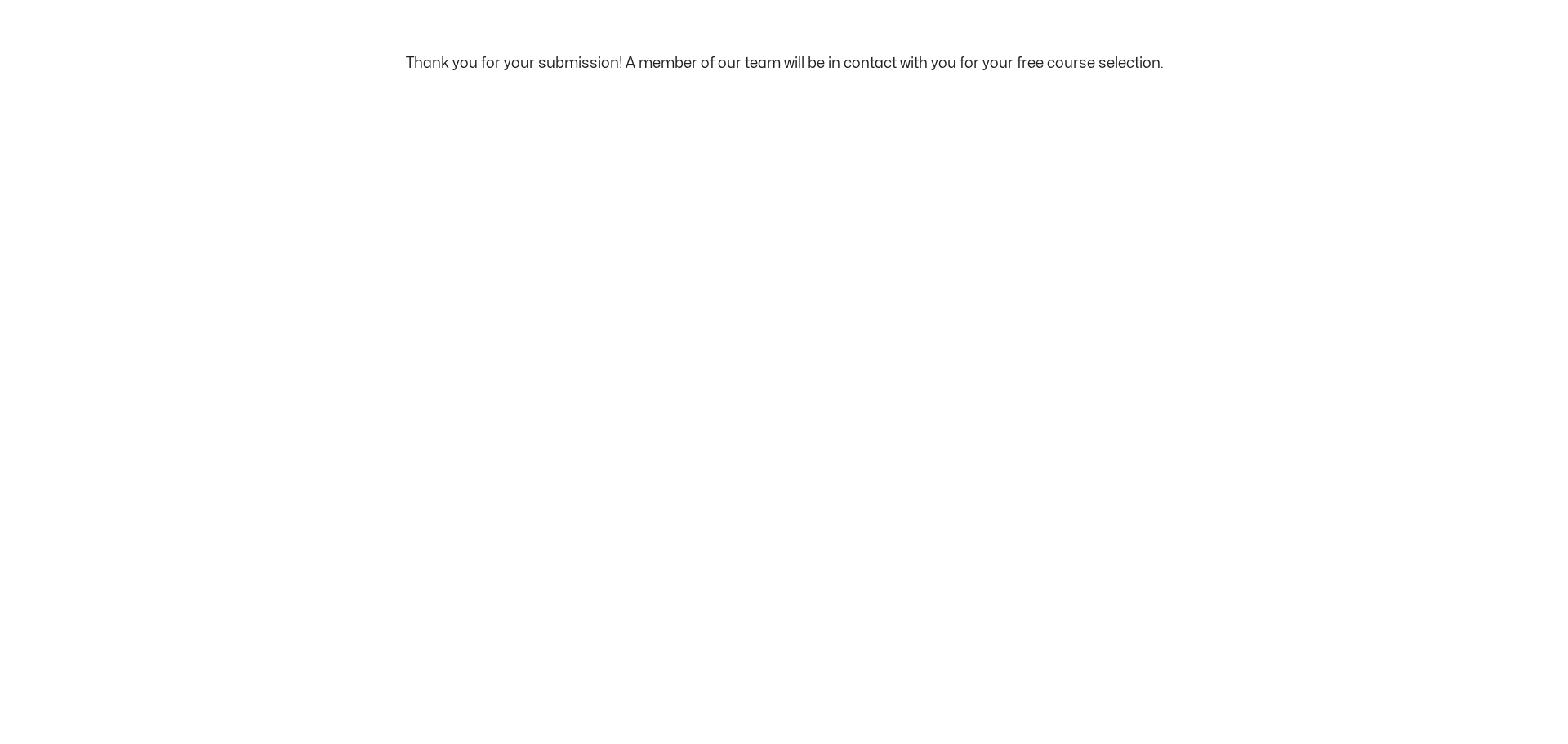
scroll to position [0, 0]
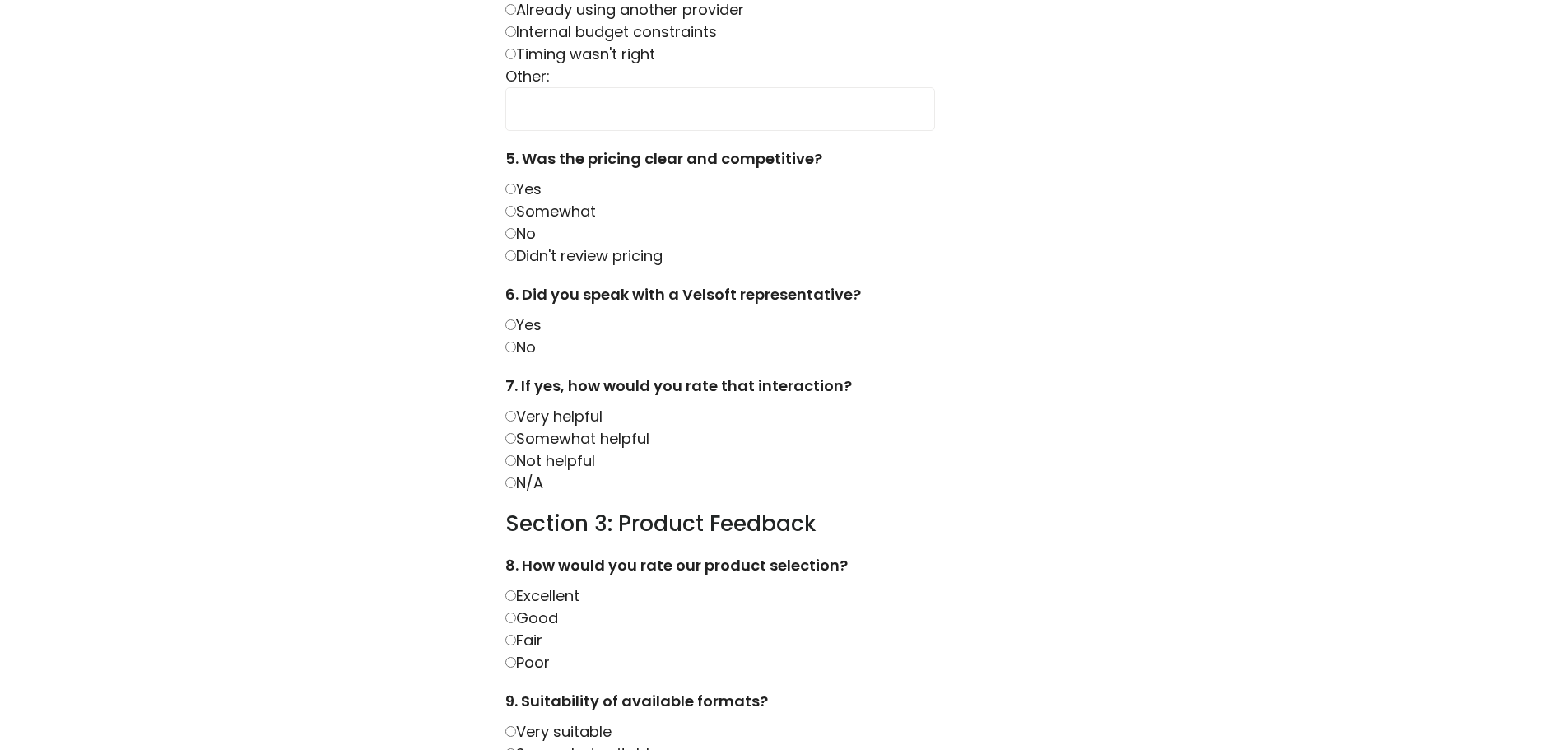
click at [524, 229] on label "No" at bounding box center [520, 233] width 30 height 20
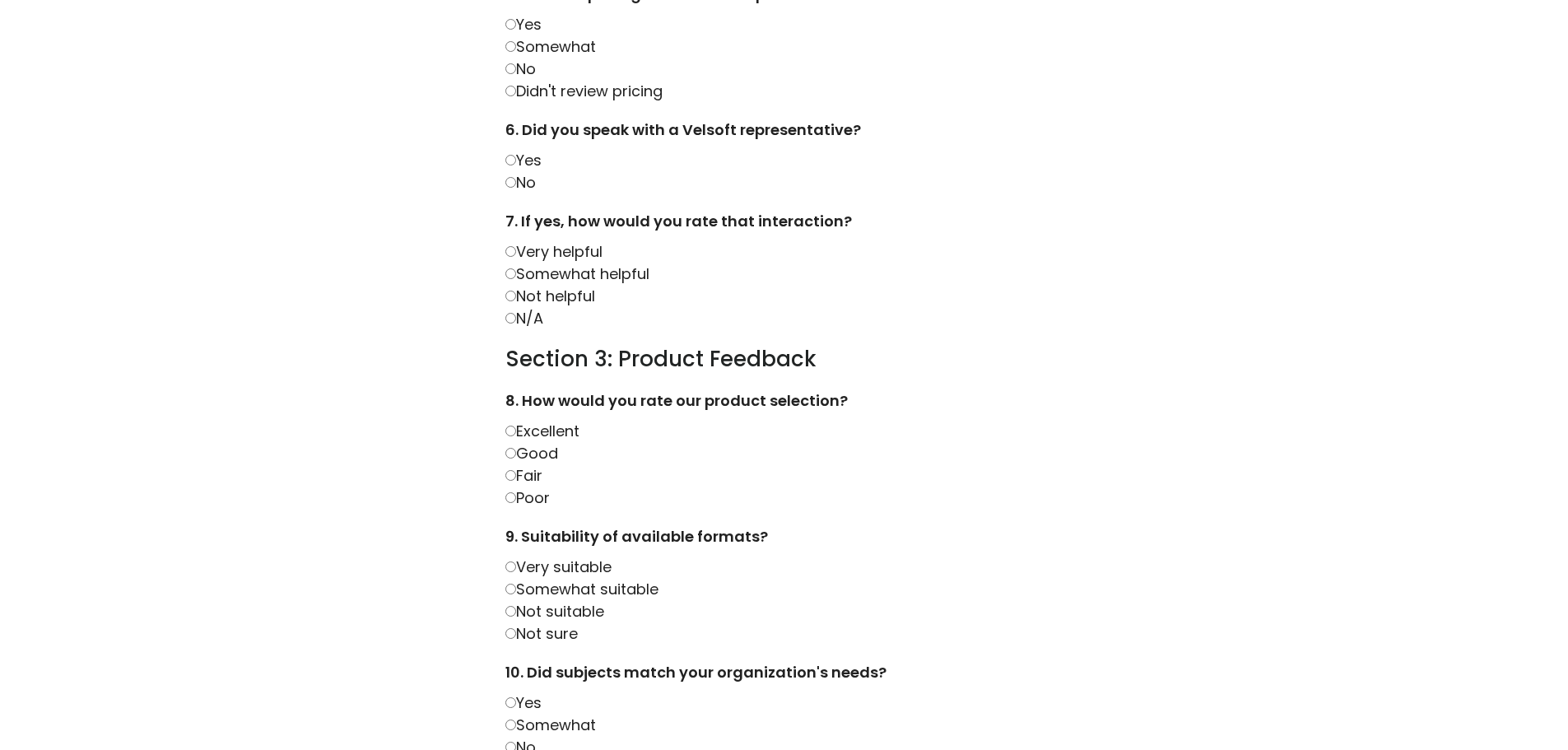
click at [549, 271] on label "Somewhat helpful" at bounding box center [577, 274] width 144 height 20
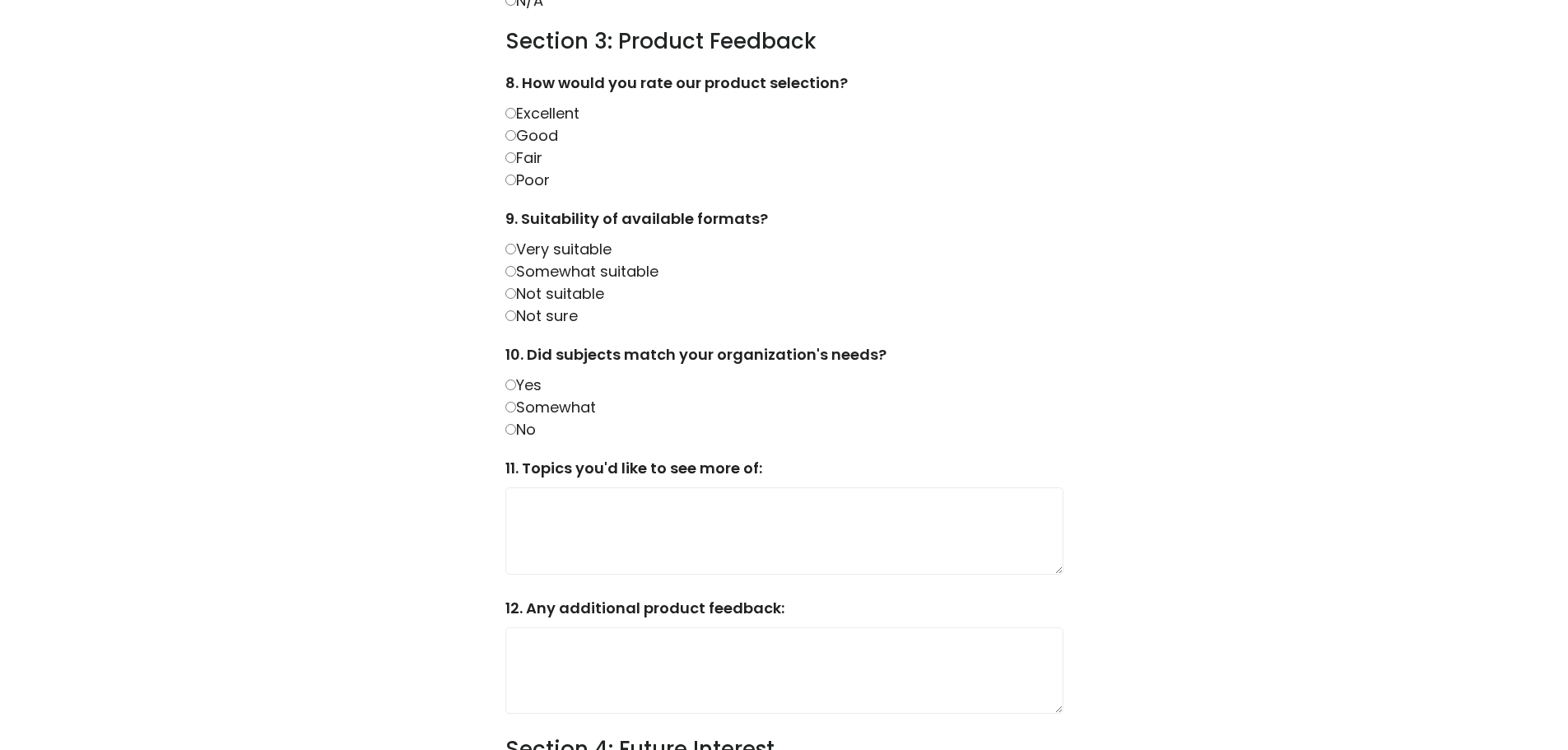
scroll to position [1153, 0]
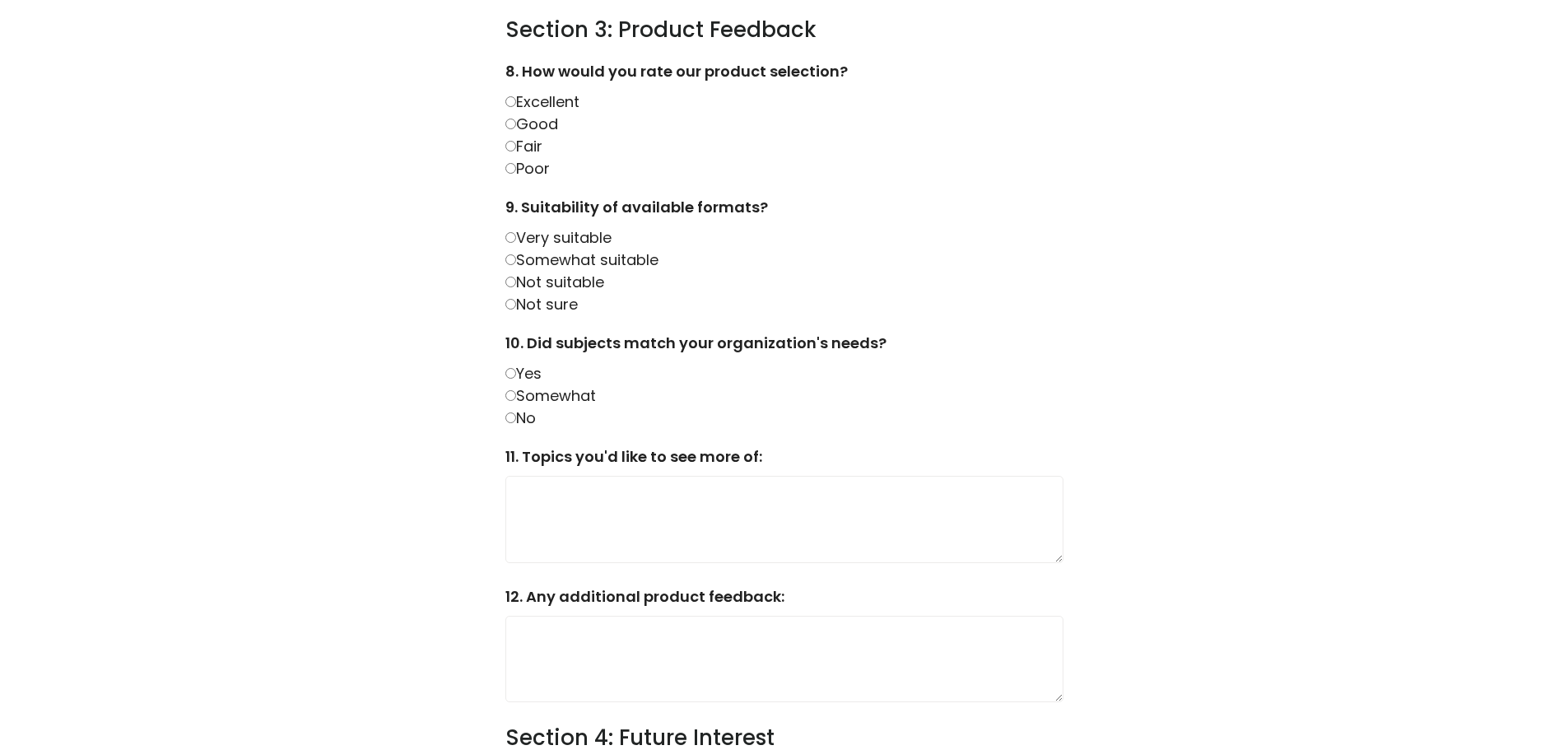
click at [529, 124] on label "Good" at bounding box center [531, 124] width 52 height 20
click at [544, 260] on label "Somewhat suitable" at bounding box center [581, 259] width 153 height 20
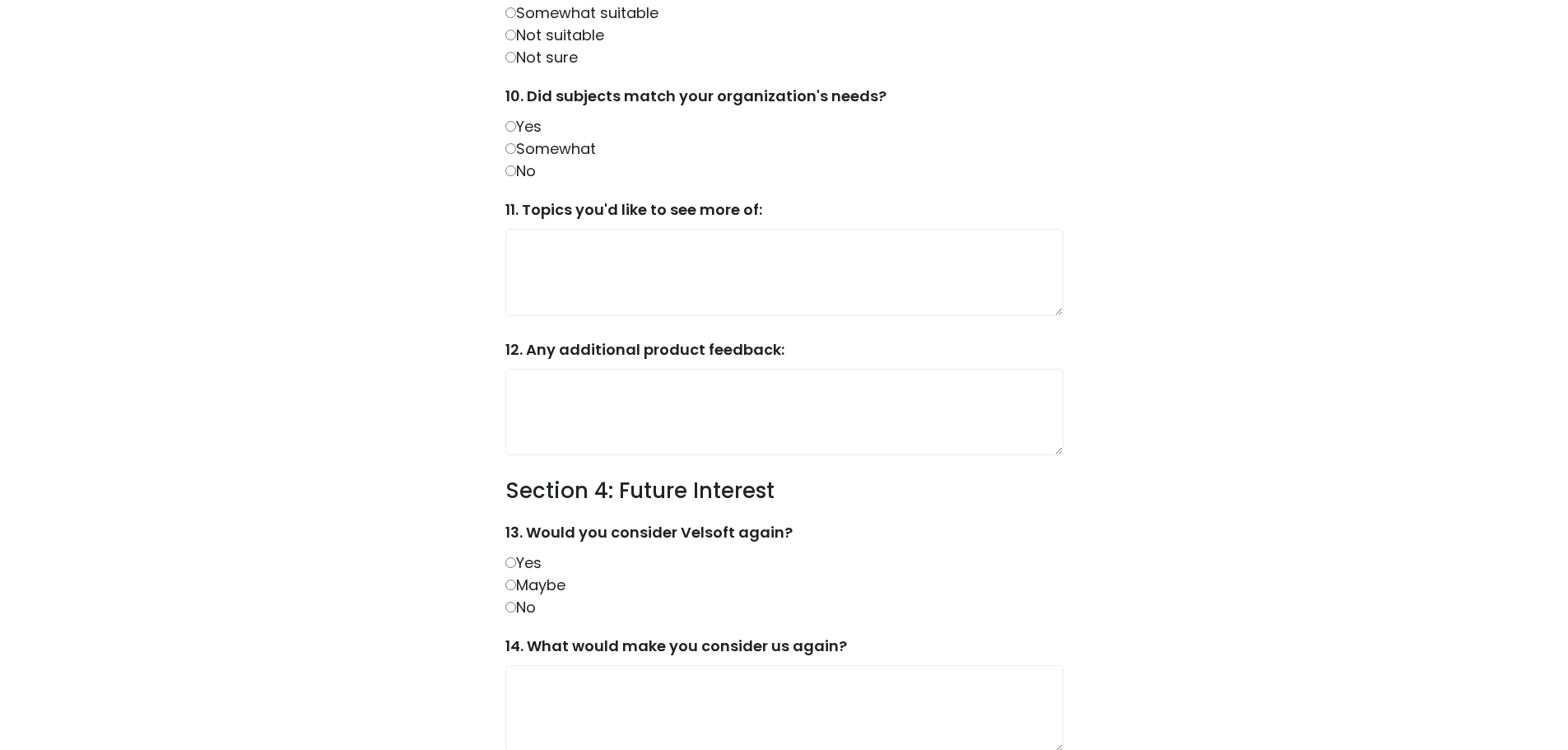
click at [545, 146] on label "Somewhat" at bounding box center [550, 148] width 91 height 20
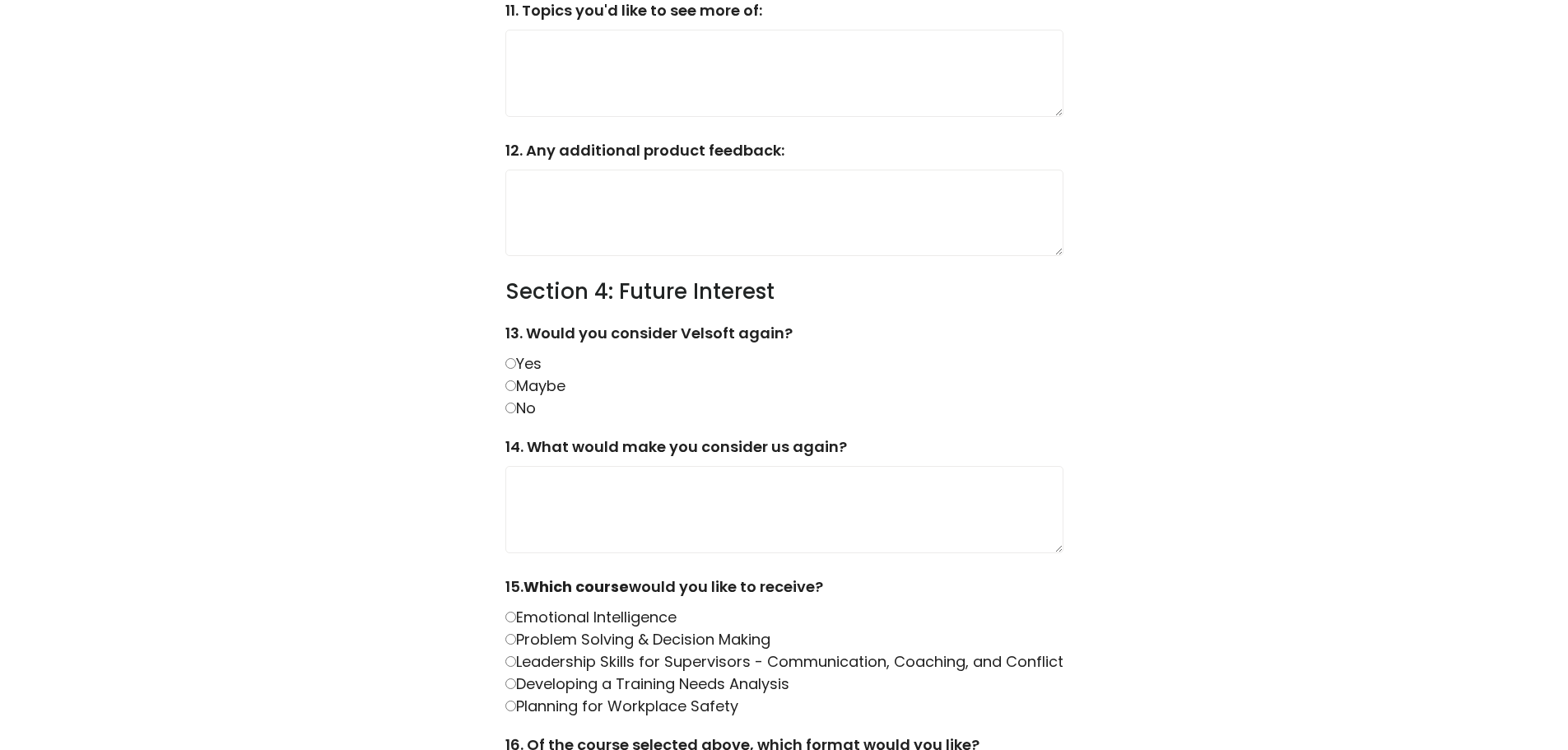
scroll to position [1647, 0]
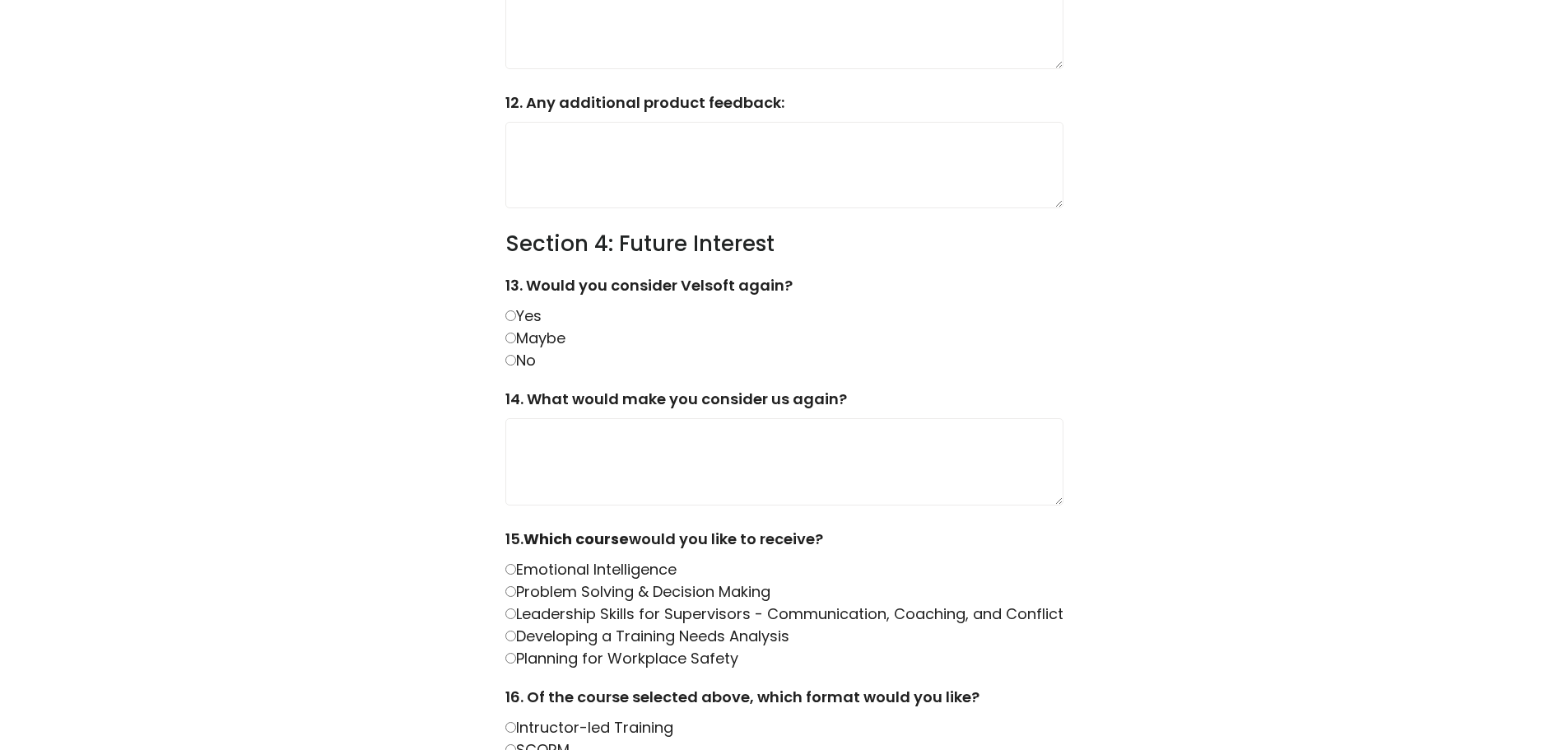
click at [531, 315] on label "Yes" at bounding box center [523, 315] width 36 height 20
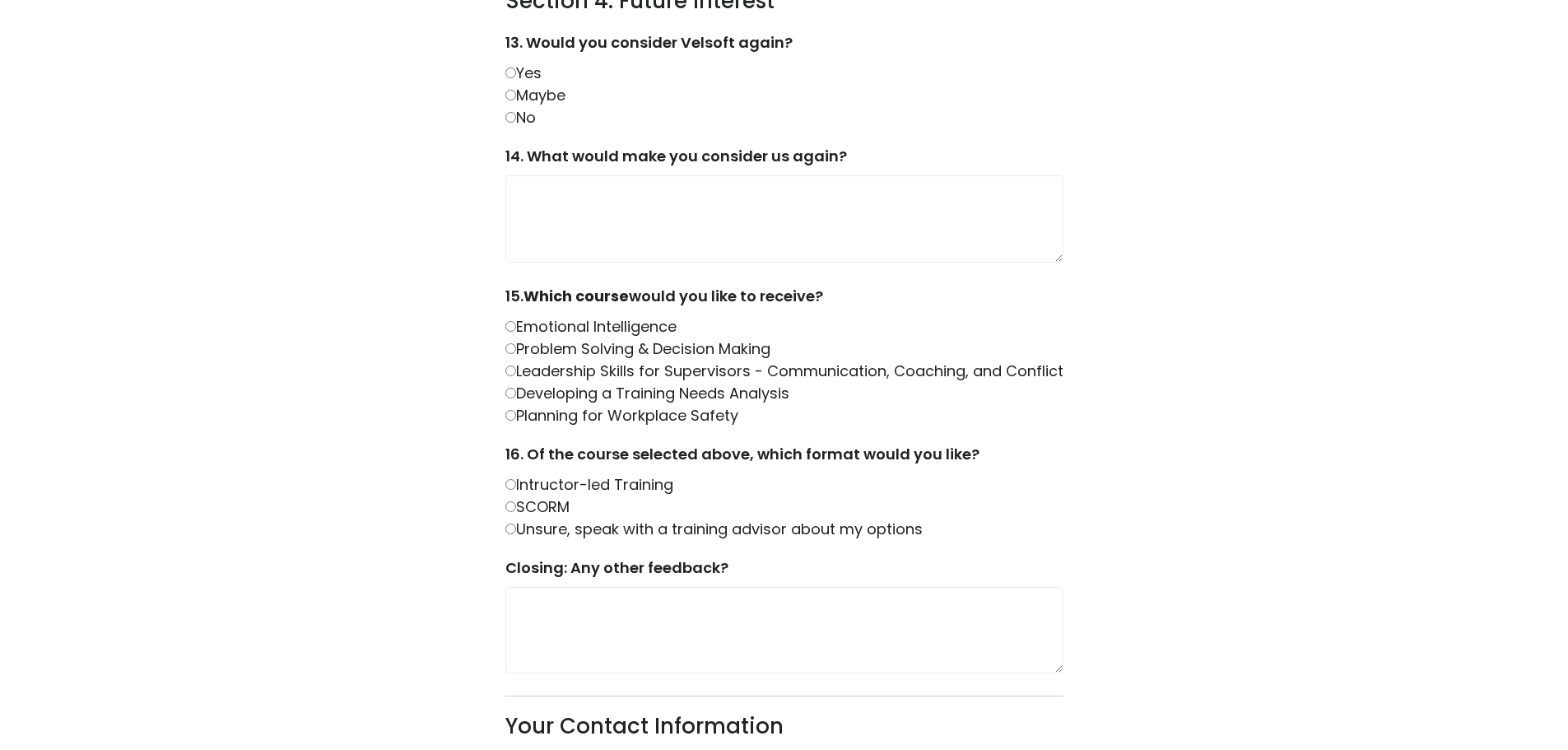
scroll to position [1976, 0]
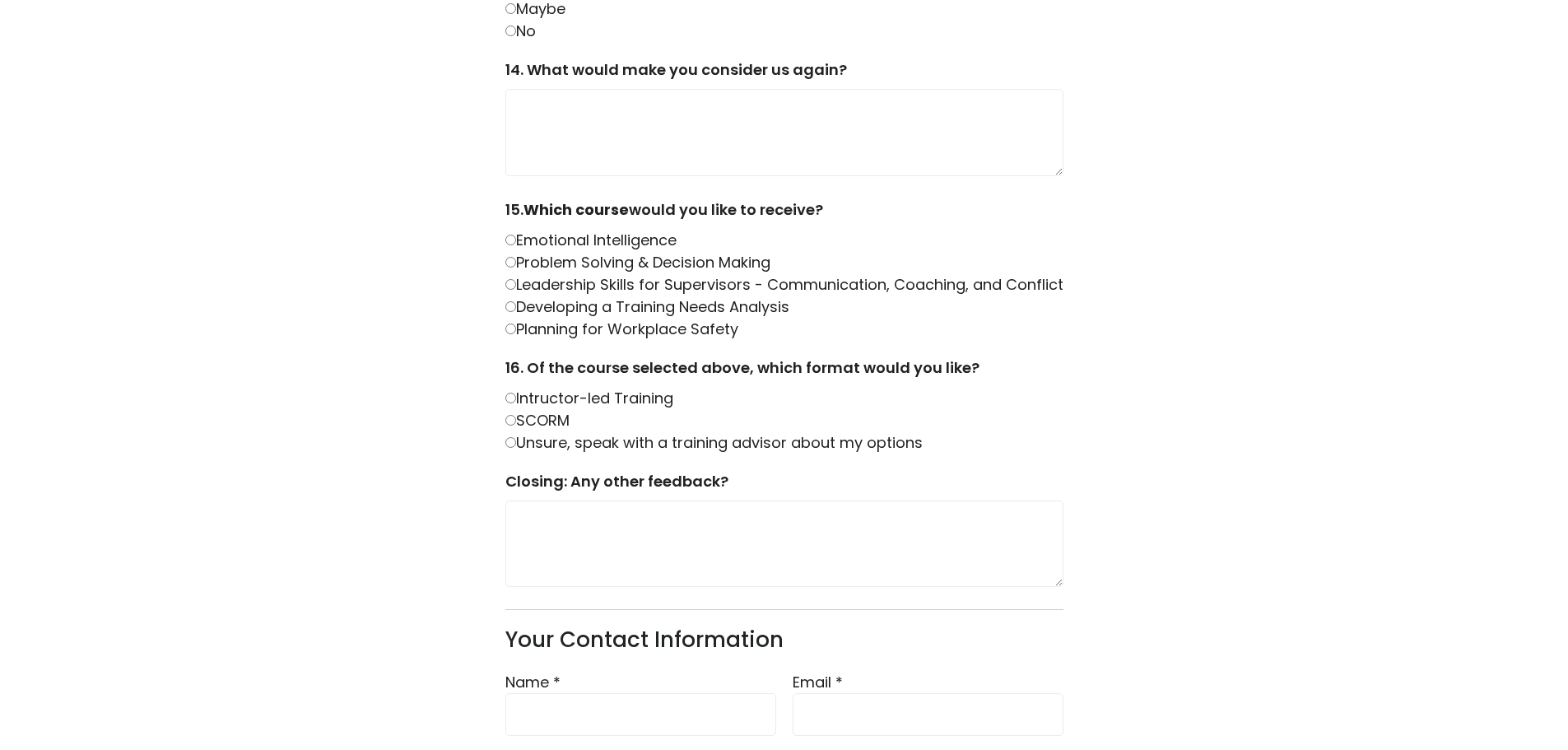
click at [506, 290] on label "Leadership Skills for Supervisors - Communication, Coaching, and Conflict" at bounding box center [784, 284] width 558 height 20
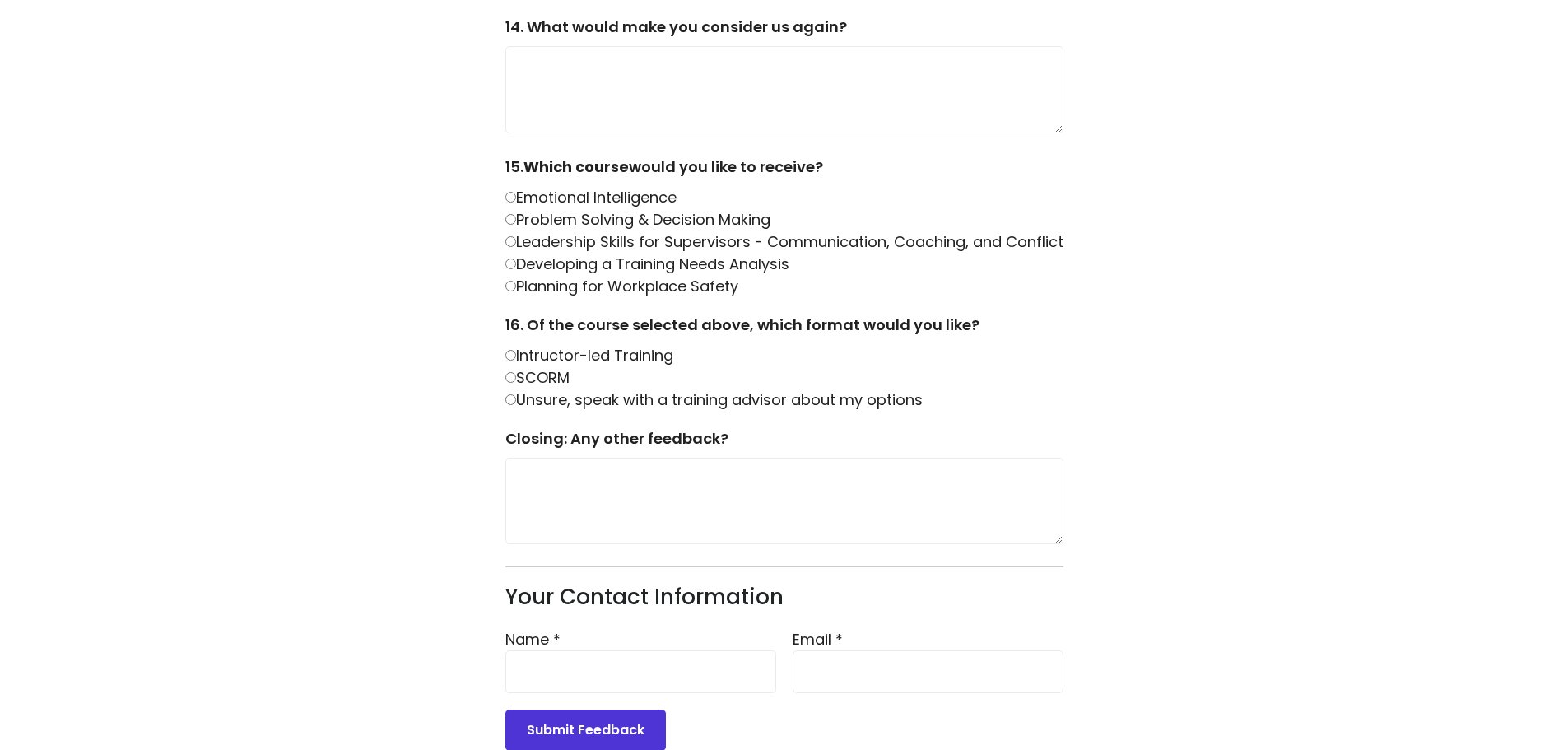
scroll to position [2059, 0]
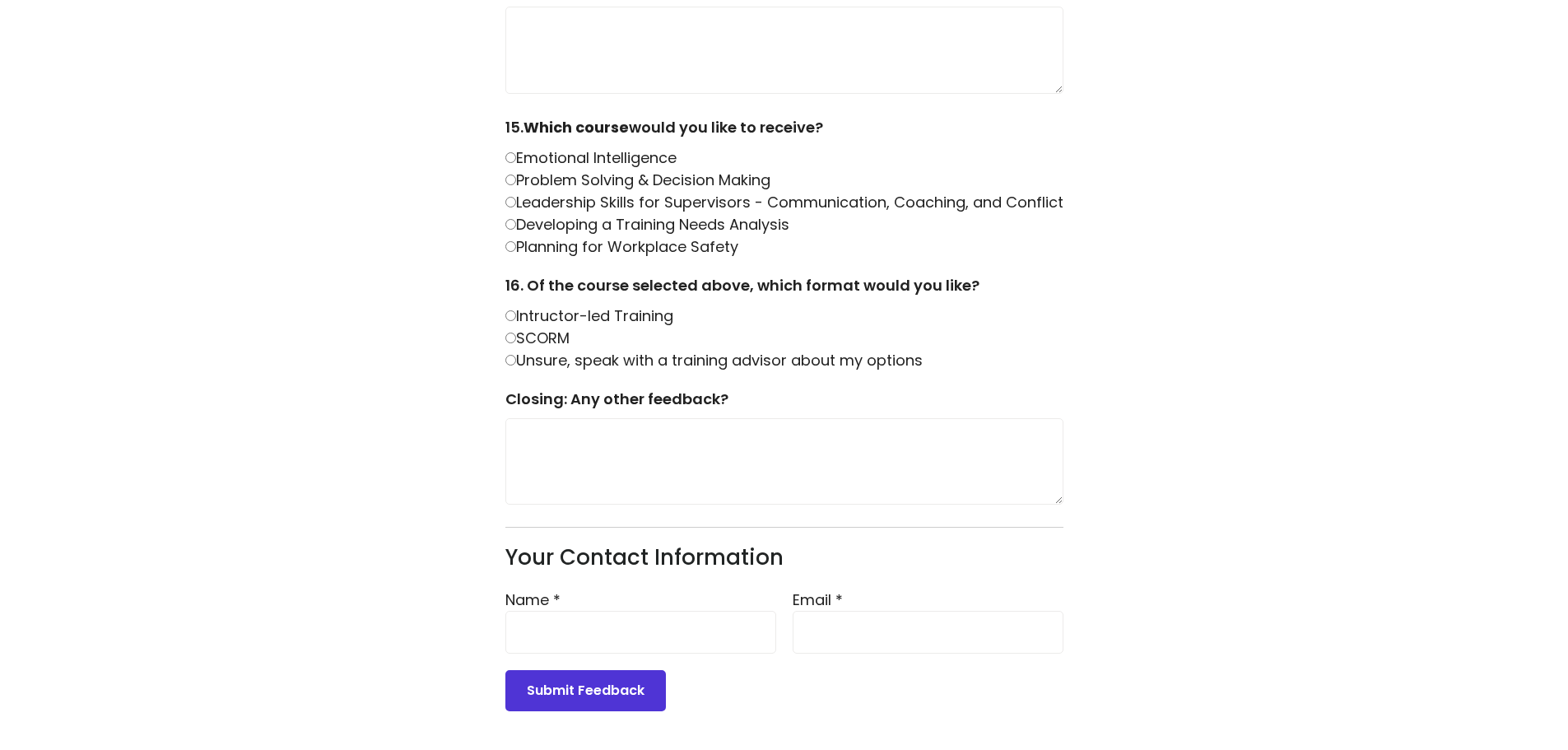
click at [516, 335] on label "SCORM" at bounding box center [537, 338] width 64 height 20
click at [572, 631] on input "Name *" at bounding box center [640, 632] width 271 height 43
type input "**********"
click at [856, 641] on input "Email *" at bounding box center [928, 632] width 271 height 43
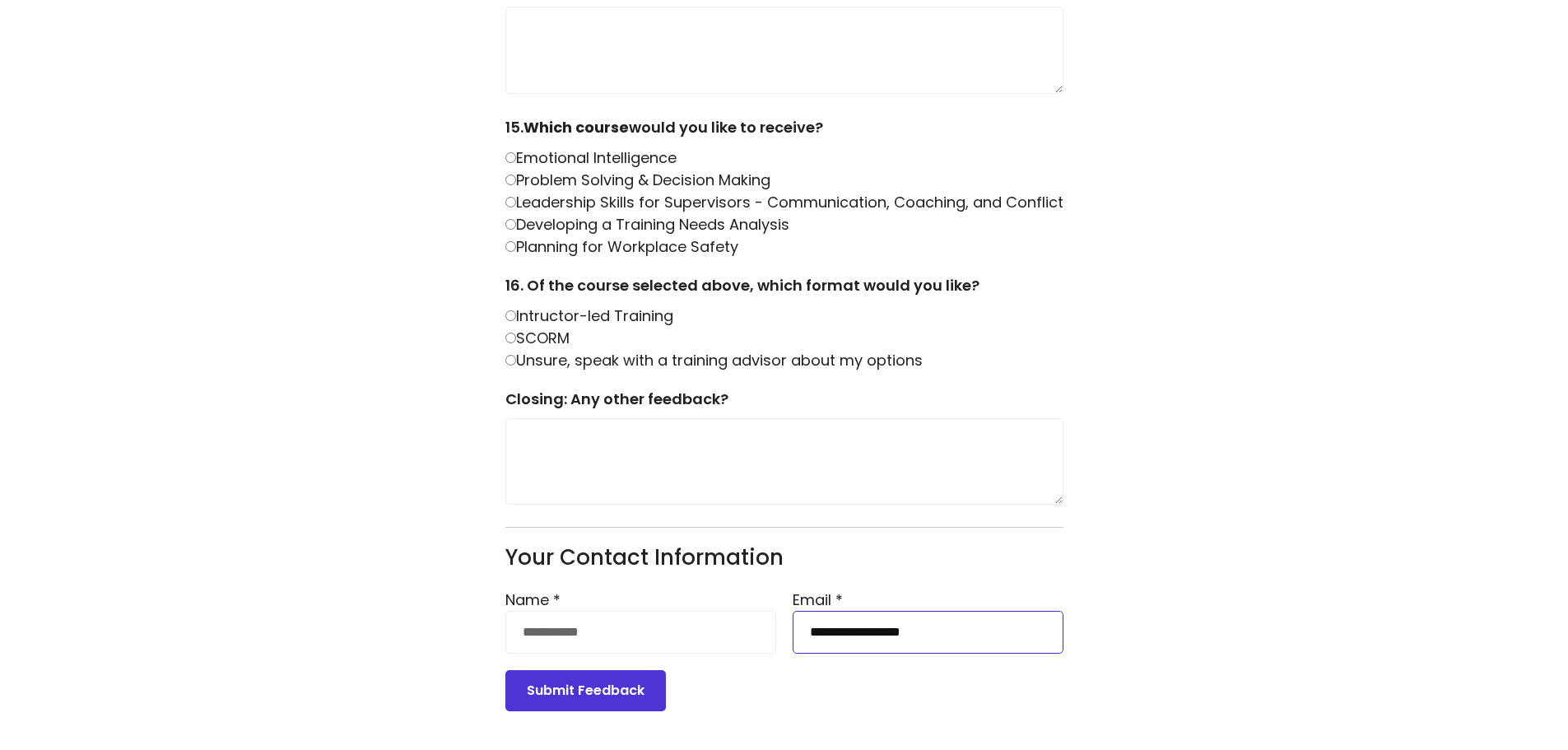
drag, startPoint x: 982, startPoint y: 631, endPoint x: 763, endPoint y: 657, distance: 220.5
type input "**********"
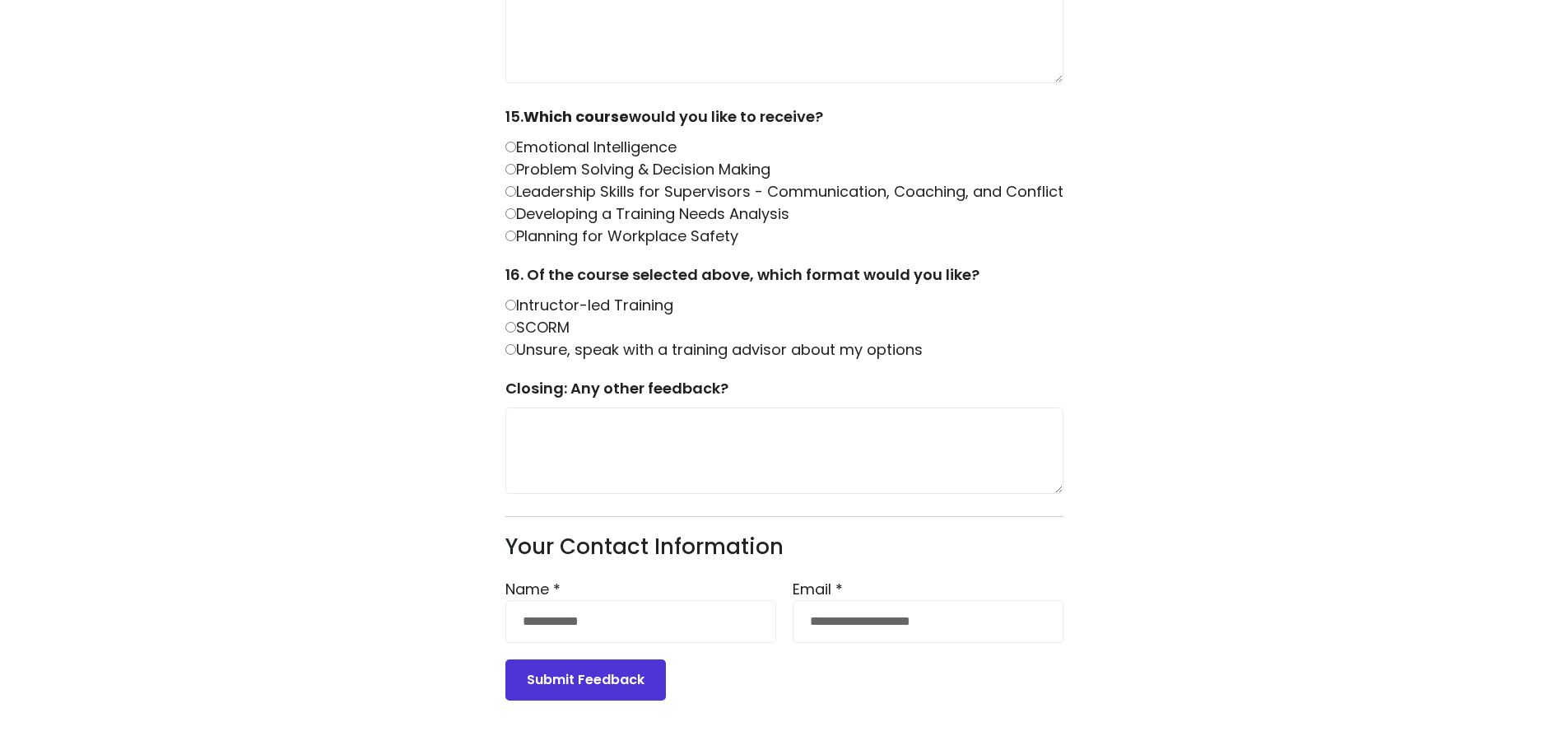
scroll to position [2073, 0]
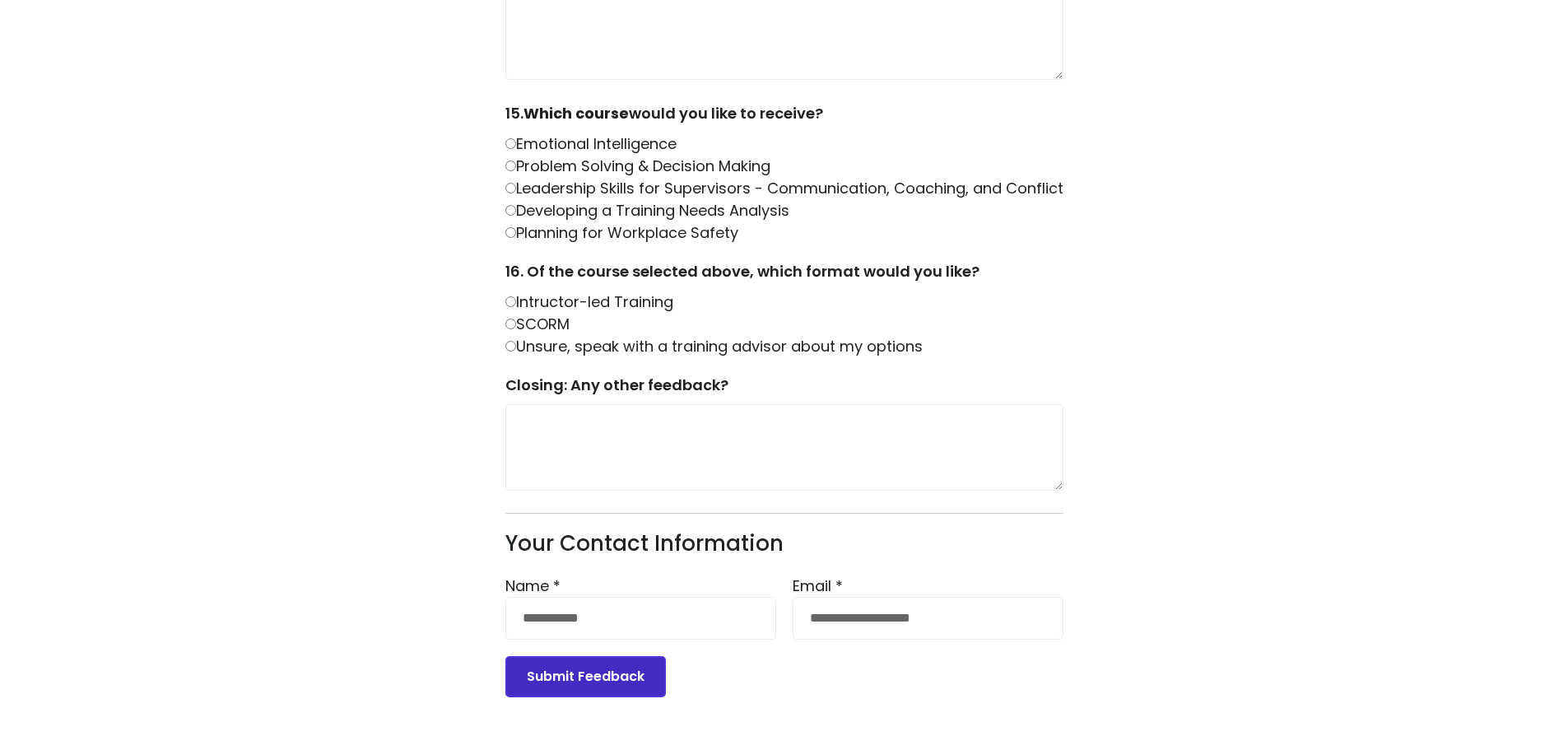
click at [593, 682] on button "Submit Feedback" at bounding box center [585, 676] width 161 height 41
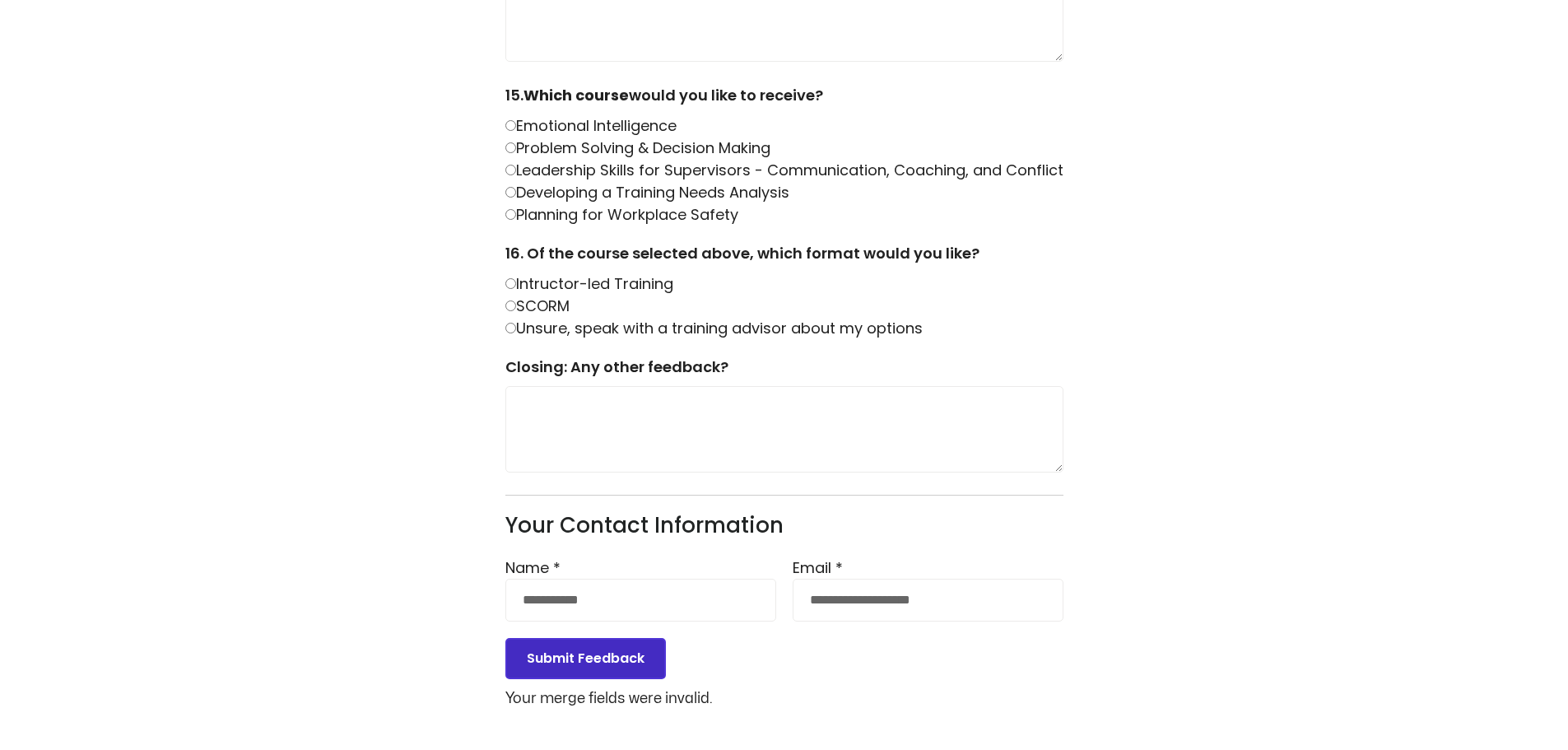
scroll to position [2095, 0]
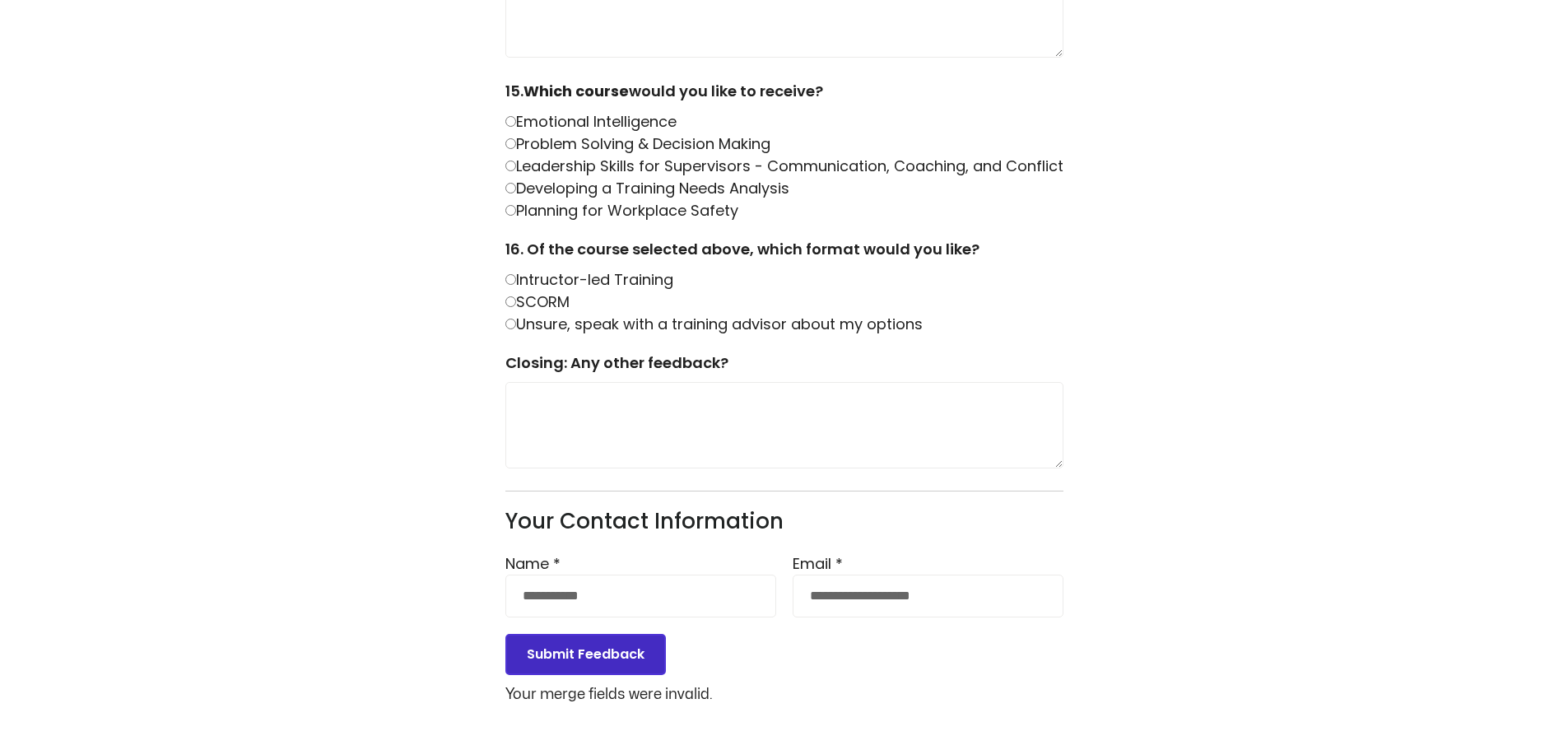
click at [577, 651] on button "Submit Feedback" at bounding box center [585, 654] width 161 height 41
click at [859, 433] on textarea at bounding box center [784, 426] width 558 height 86
click at [681, 610] on input "**********" at bounding box center [640, 596] width 271 height 43
click at [523, 597] on input "**********" at bounding box center [640, 596] width 271 height 43
click at [1014, 604] on input "**********" at bounding box center [928, 596] width 271 height 43
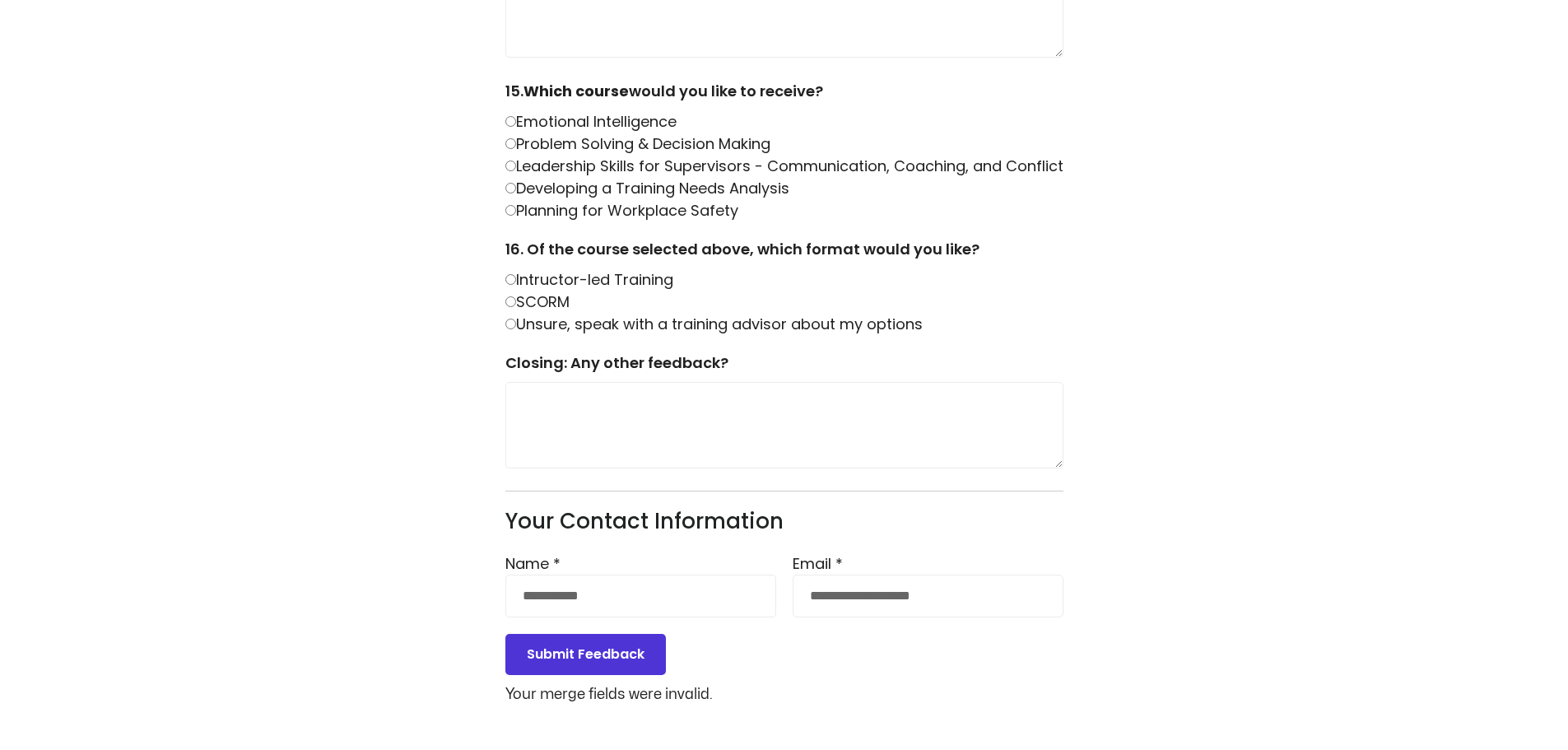
click at [582, 651] on button "Submit Feedback" at bounding box center [585, 654] width 161 height 41
click at [579, 652] on button "Submit Feedback" at bounding box center [585, 654] width 161 height 41
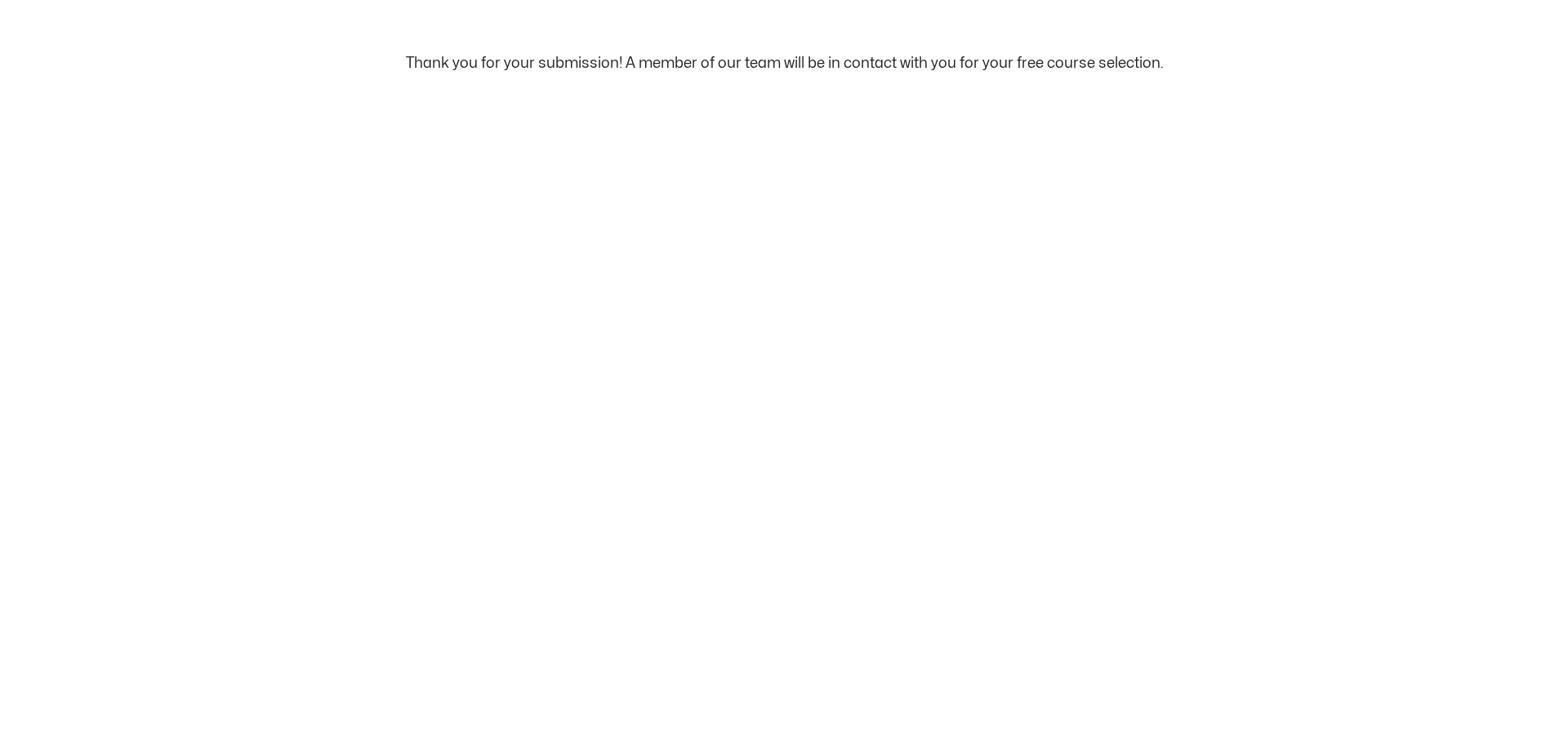
scroll to position [0, 0]
